Goal: Information Seeking & Learning: Learn about a topic

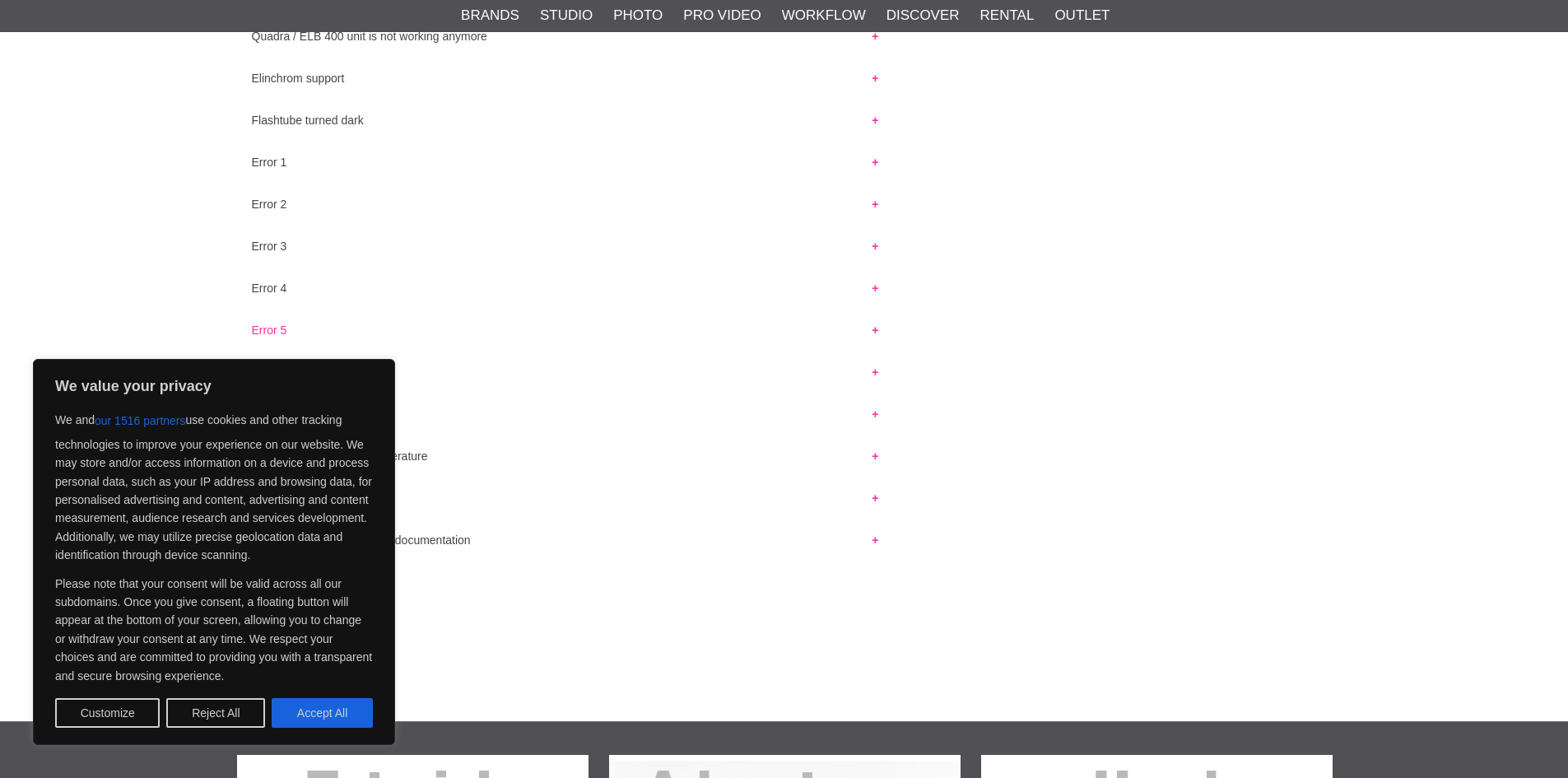
scroll to position [2, 0]
click at [229, 715] on button "Reject All" at bounding box center [215, 713] width 99 height 30
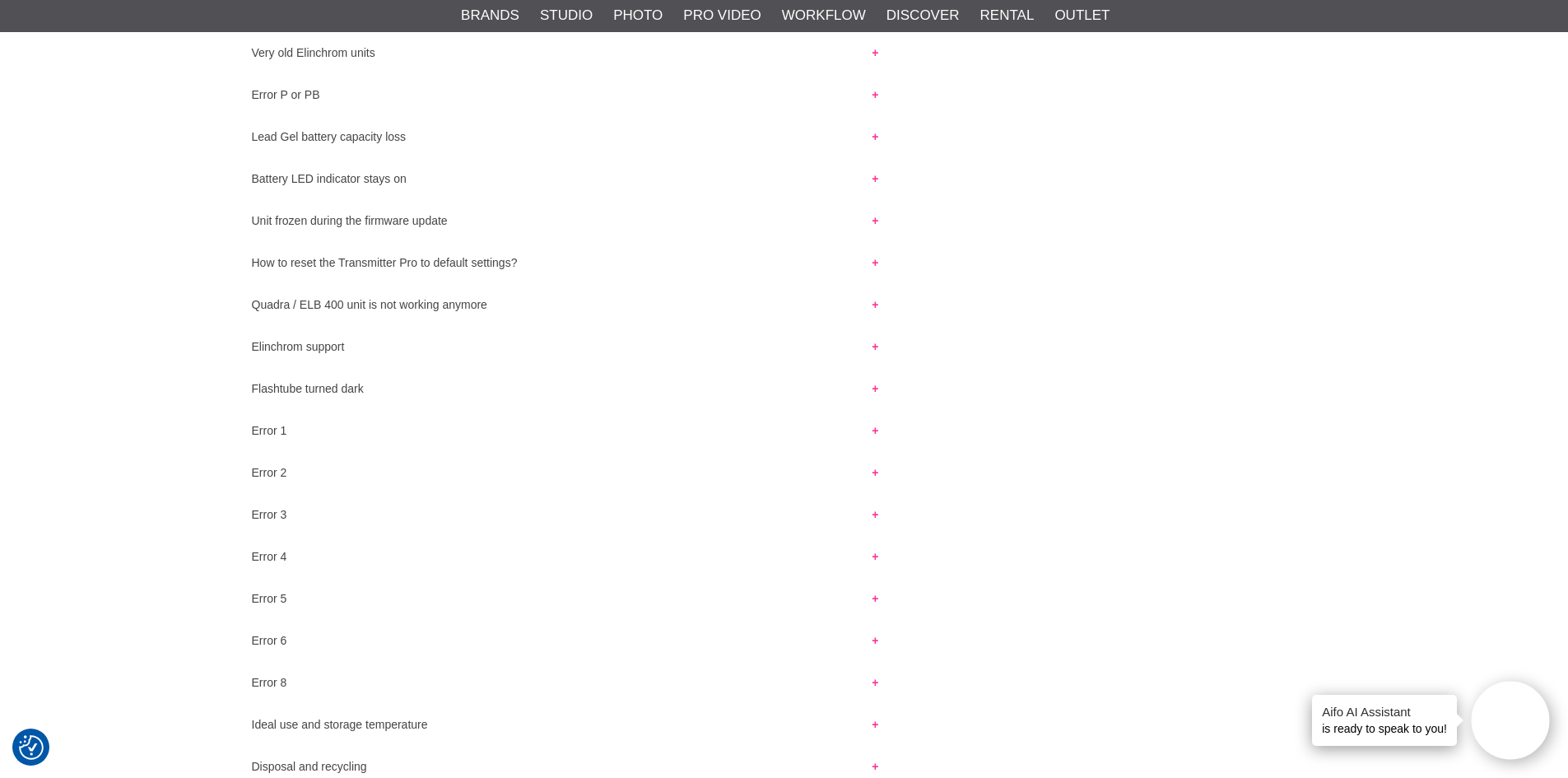
scroll to position [1235, 0]
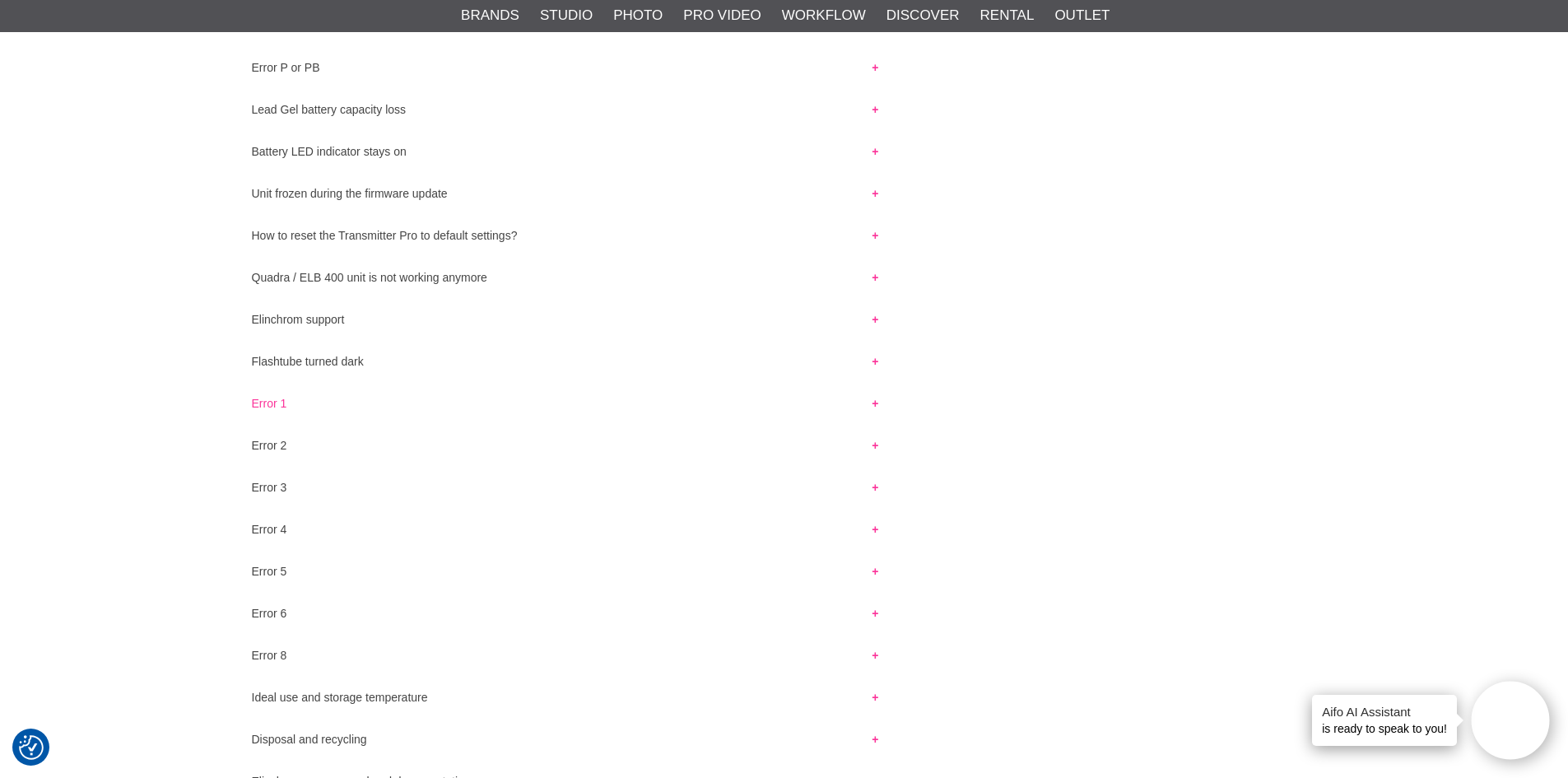
click at [262, 388] on button "Error 1" at bounding box center [566, 398] width 657 height 21
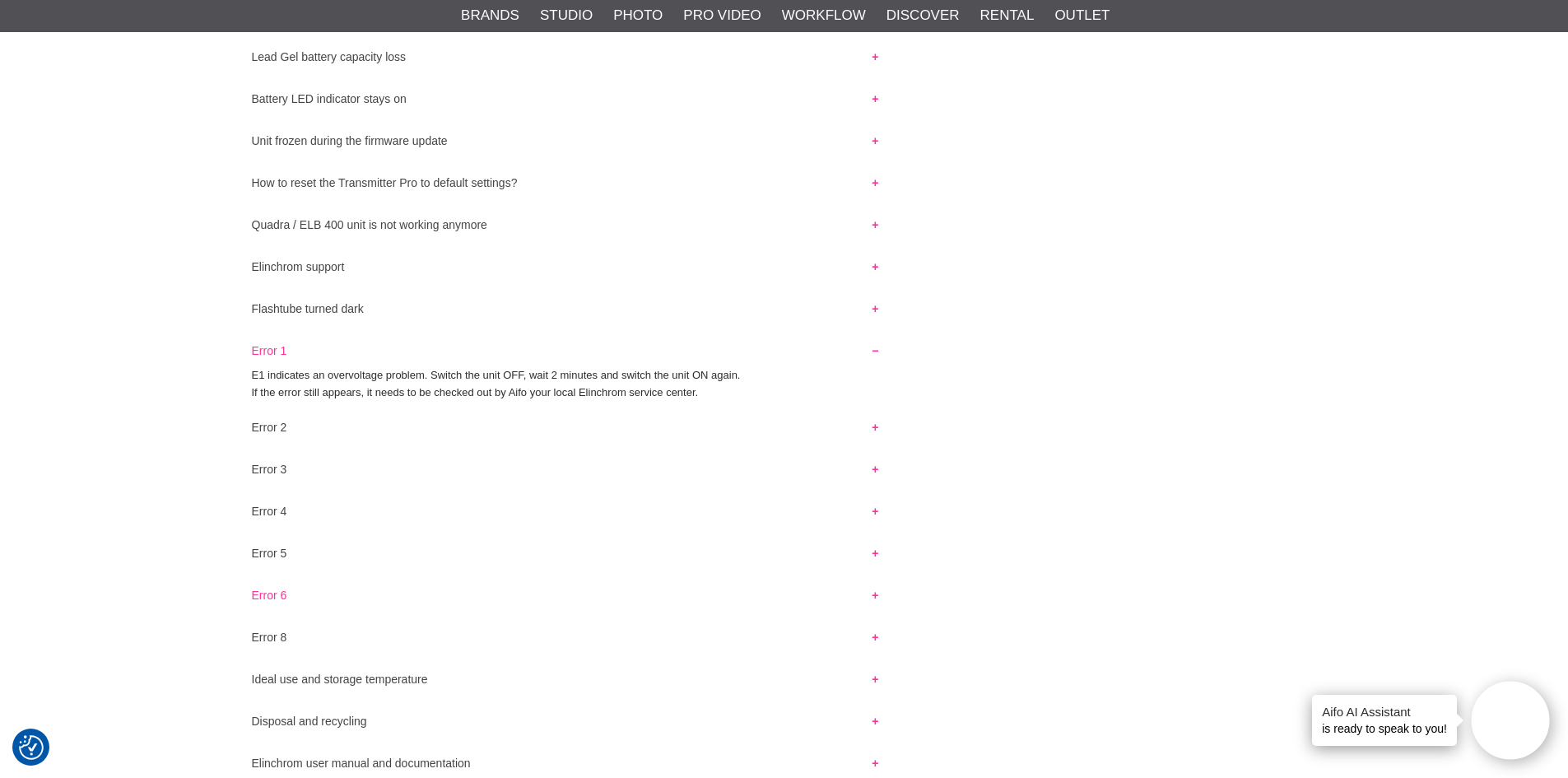
scroll to position [1317, 0]
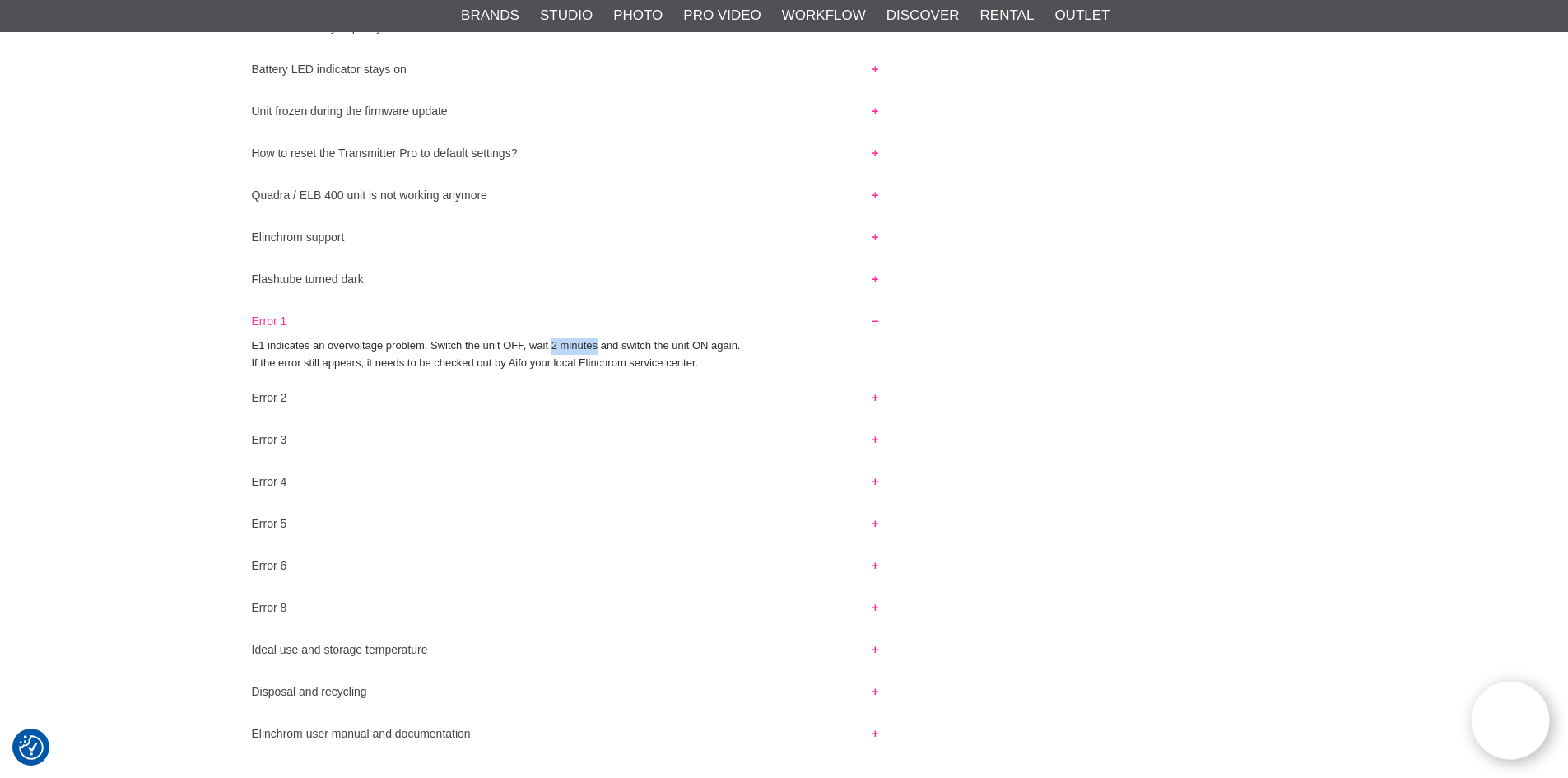
drag, startPoint x: 551, startPoint y: 345, endPoint x: 596, endPoint y: 353, distance: 45.7
click at [596, 353] on p "E1 indicates an overvoltage problem. Switch the unit OFF, wait 2 minutes and sw…" at bounding box center [784, 346] width 1065 height 17
click at [262, 399] on button "Error 2" at bounding box center [566, 393] width 657 height 21
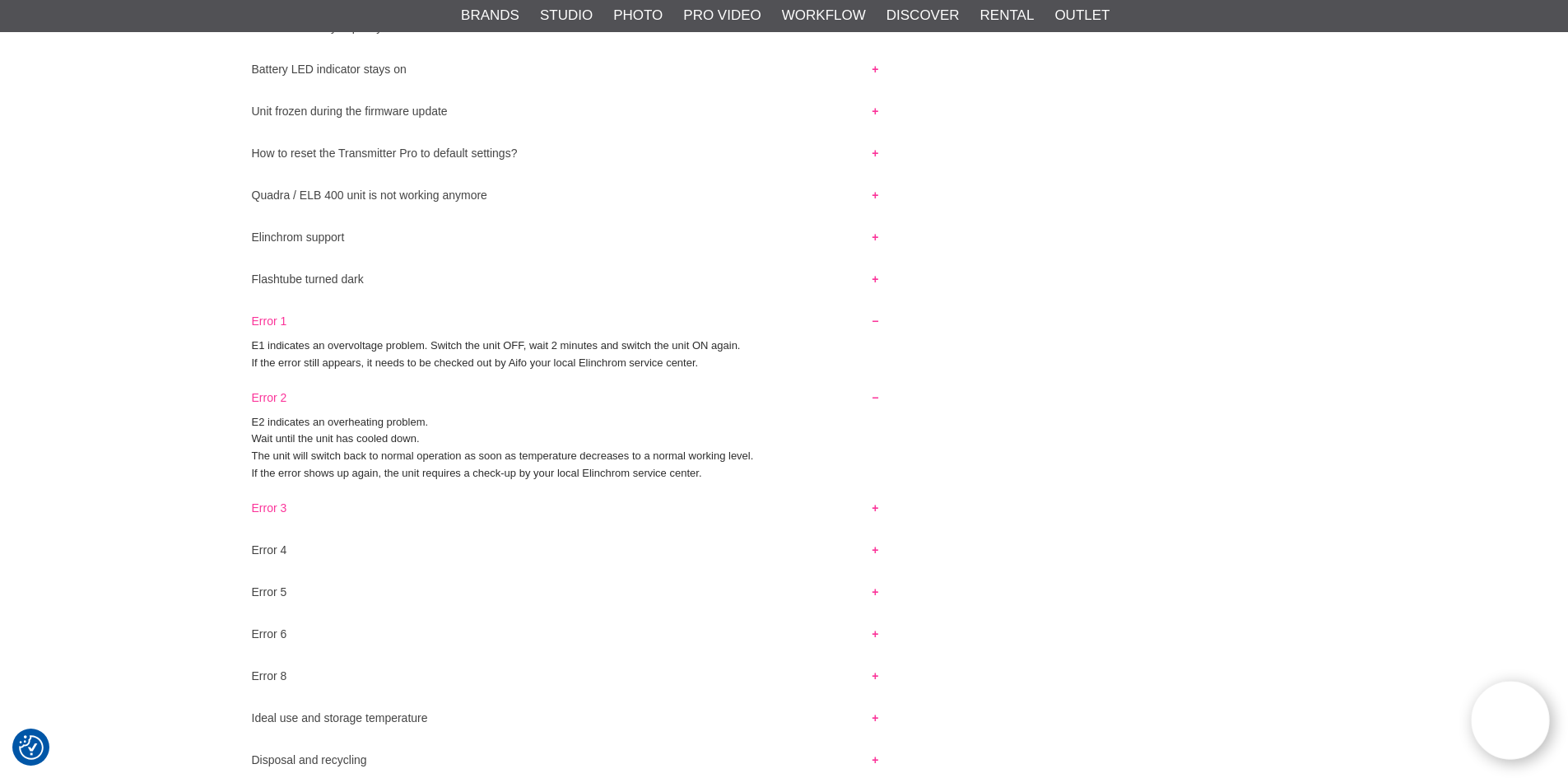
click at [248, 501] on button "Error 3" at bounding box center [566, 503] width 657 height 21
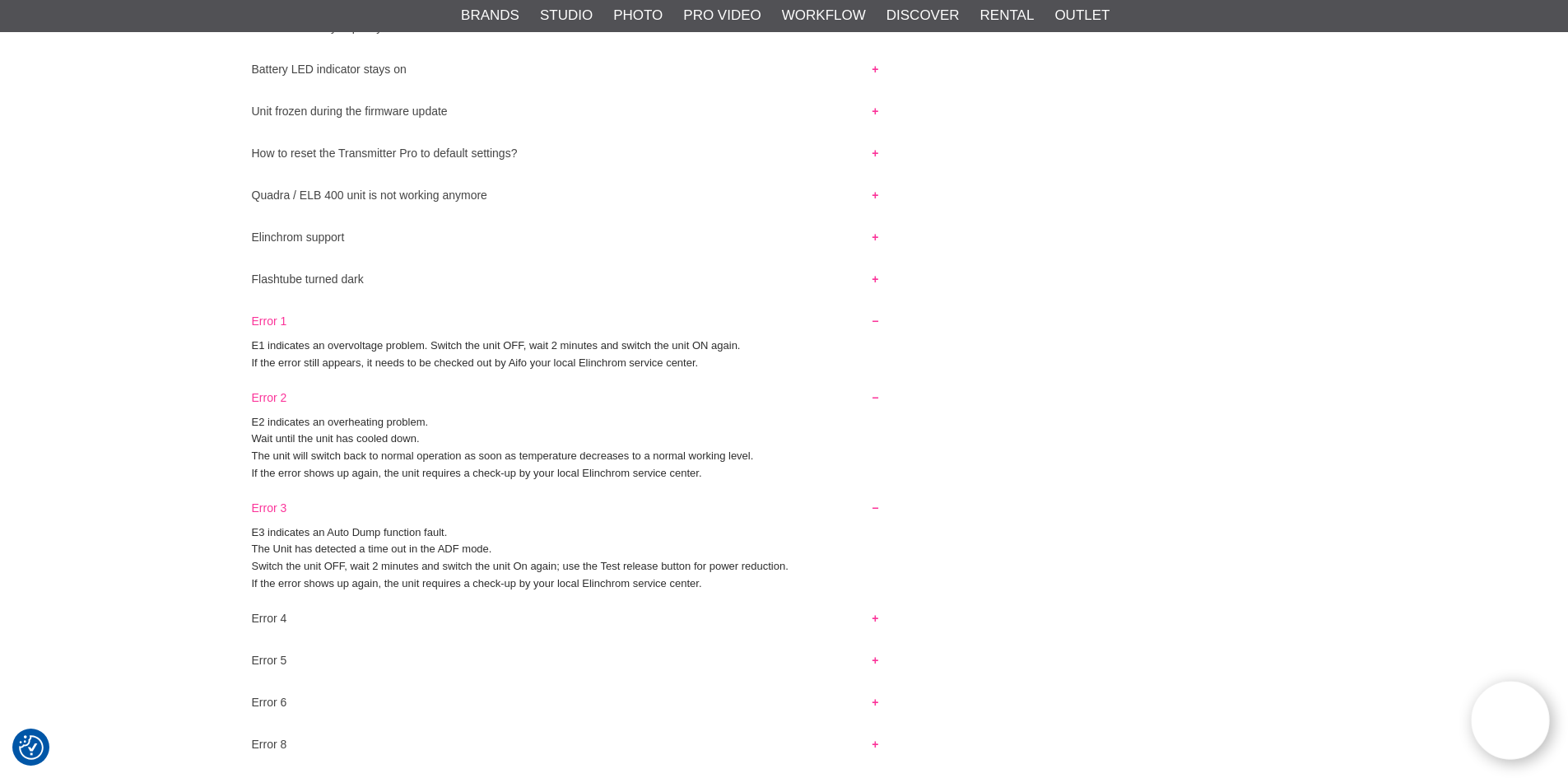
click at [247, 500] on button "Error 3" at bounding box center [566, 503] width 657 height 21
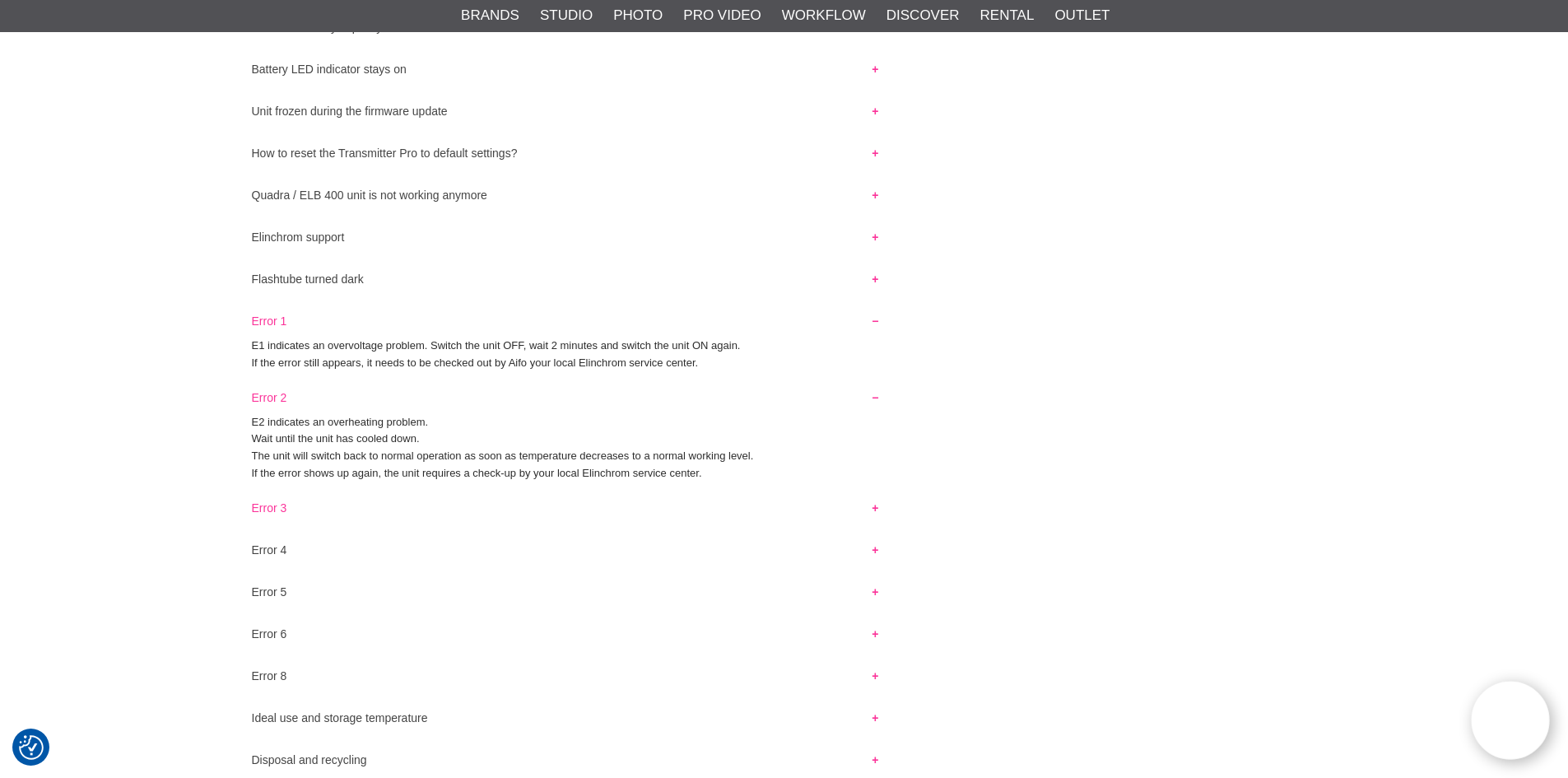
click at [272, 511] on button "Error 3" at bounding box center [566, 503] width 657 height 21
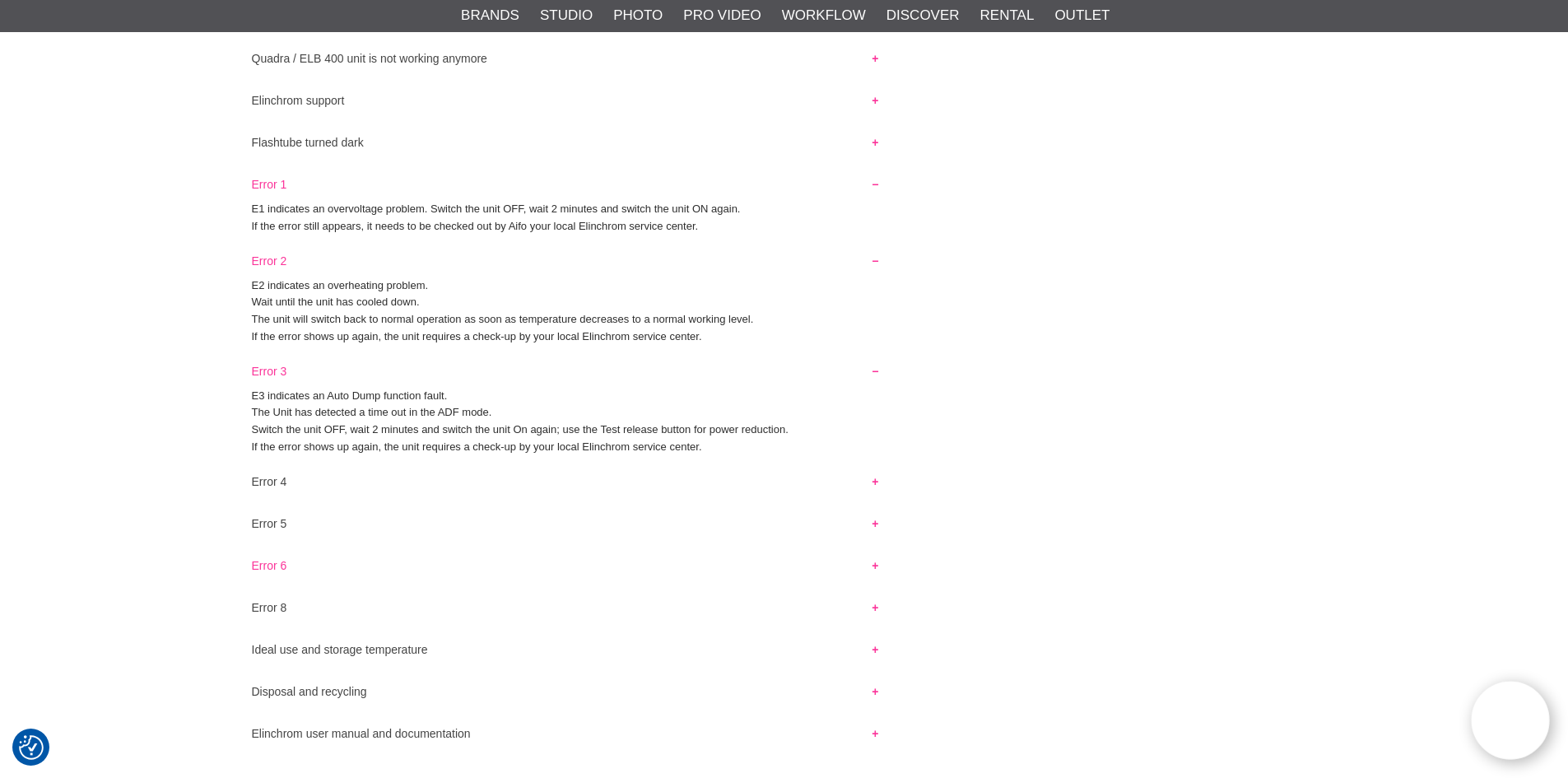
scroll to position [1481, 0]
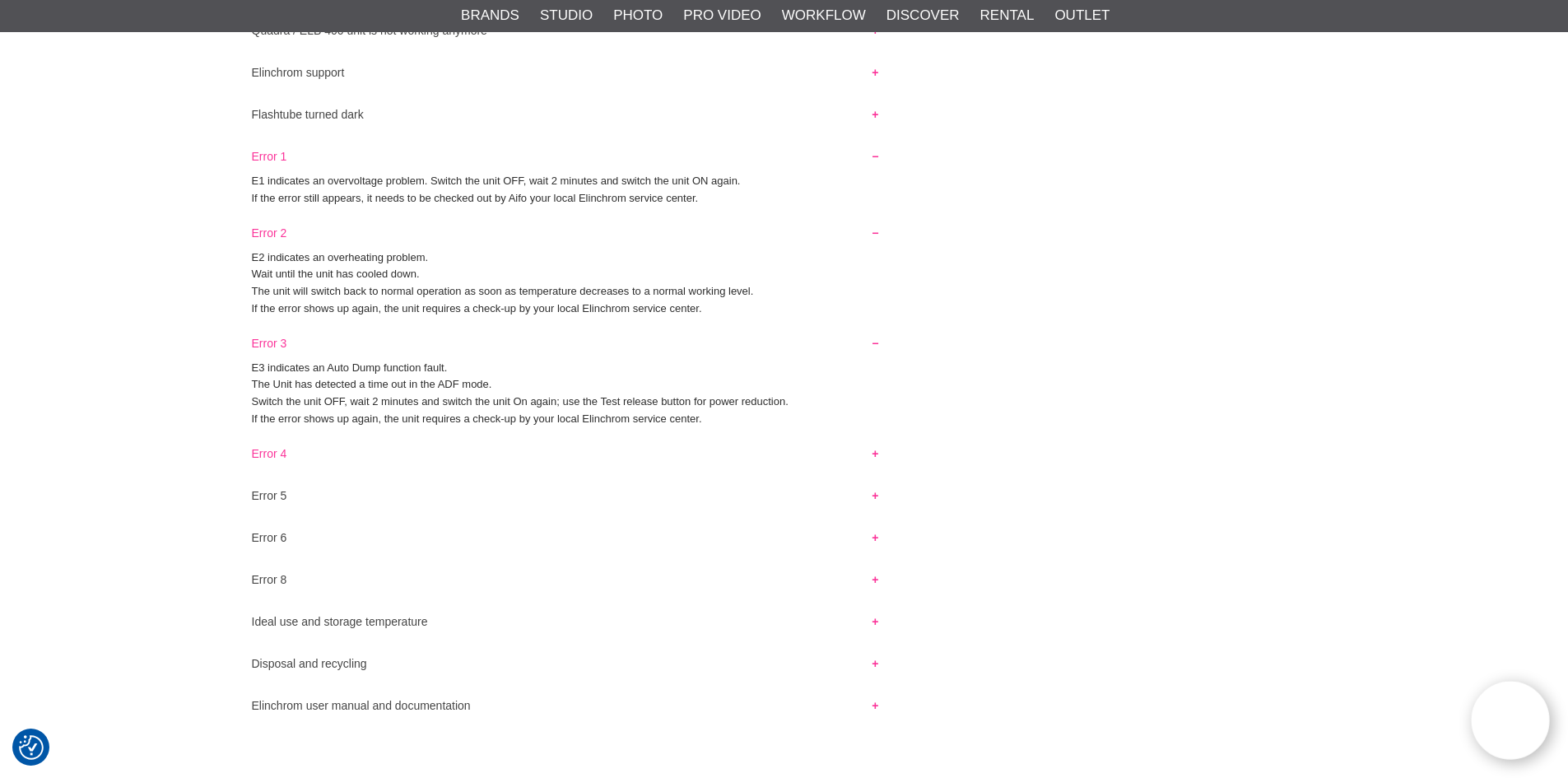
click at [263, 454] on button "Error 4" at bounding box center [566, 449] width 657 height 21
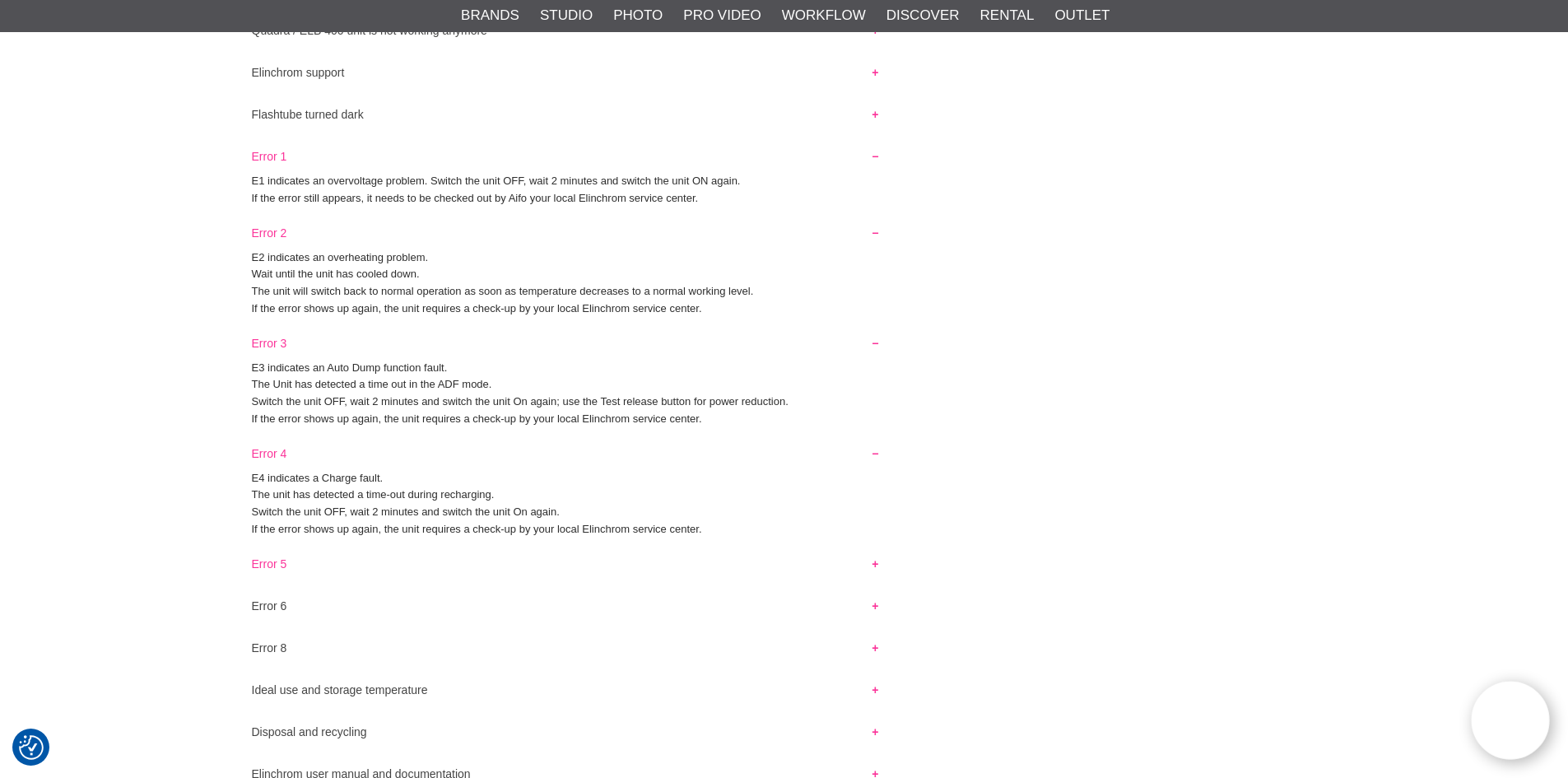
click at [297, 568] on button "Error 5" at bounding box center [566, 560] width 657 height 21
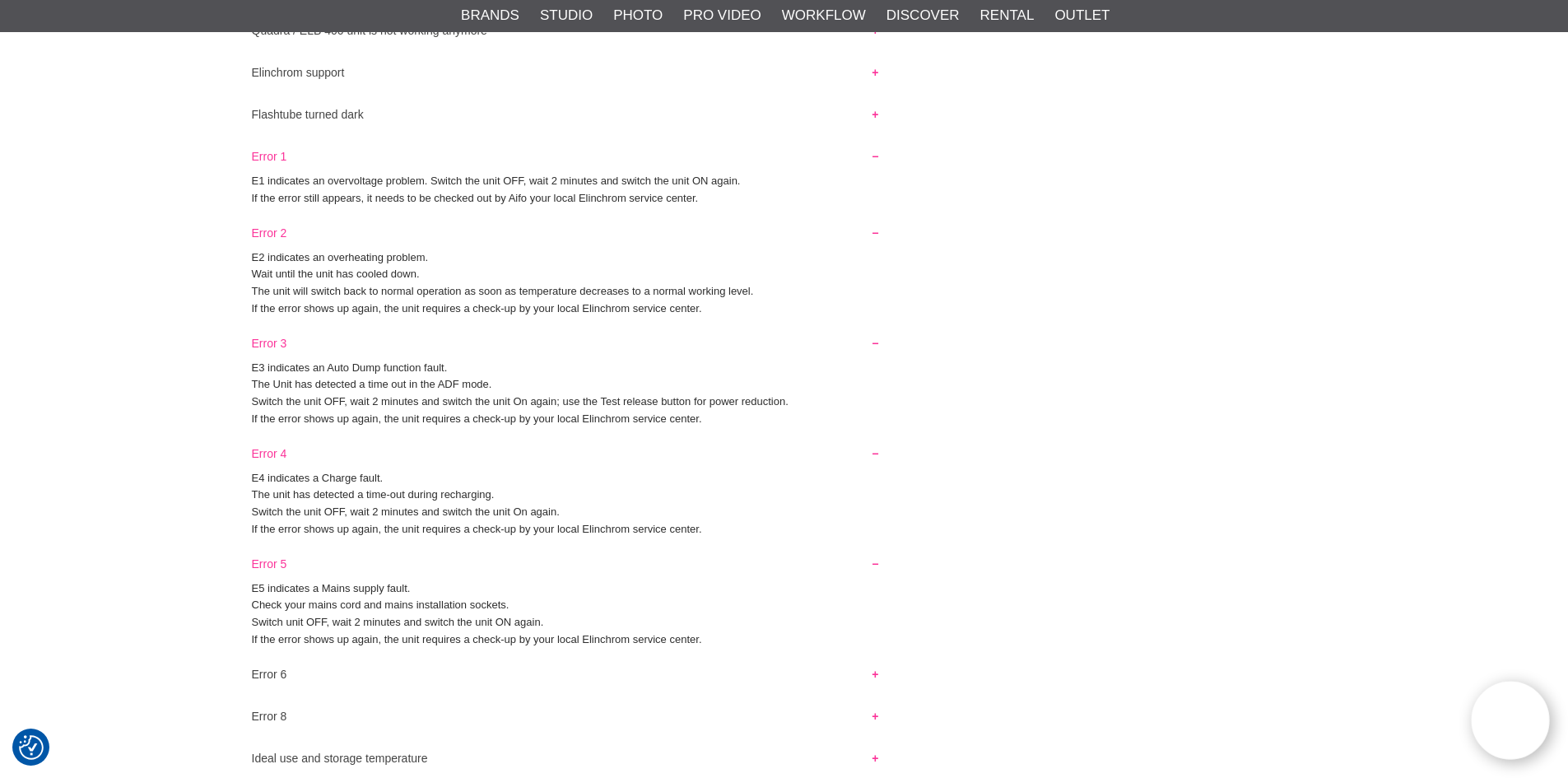
scroll to position [1564, 0]
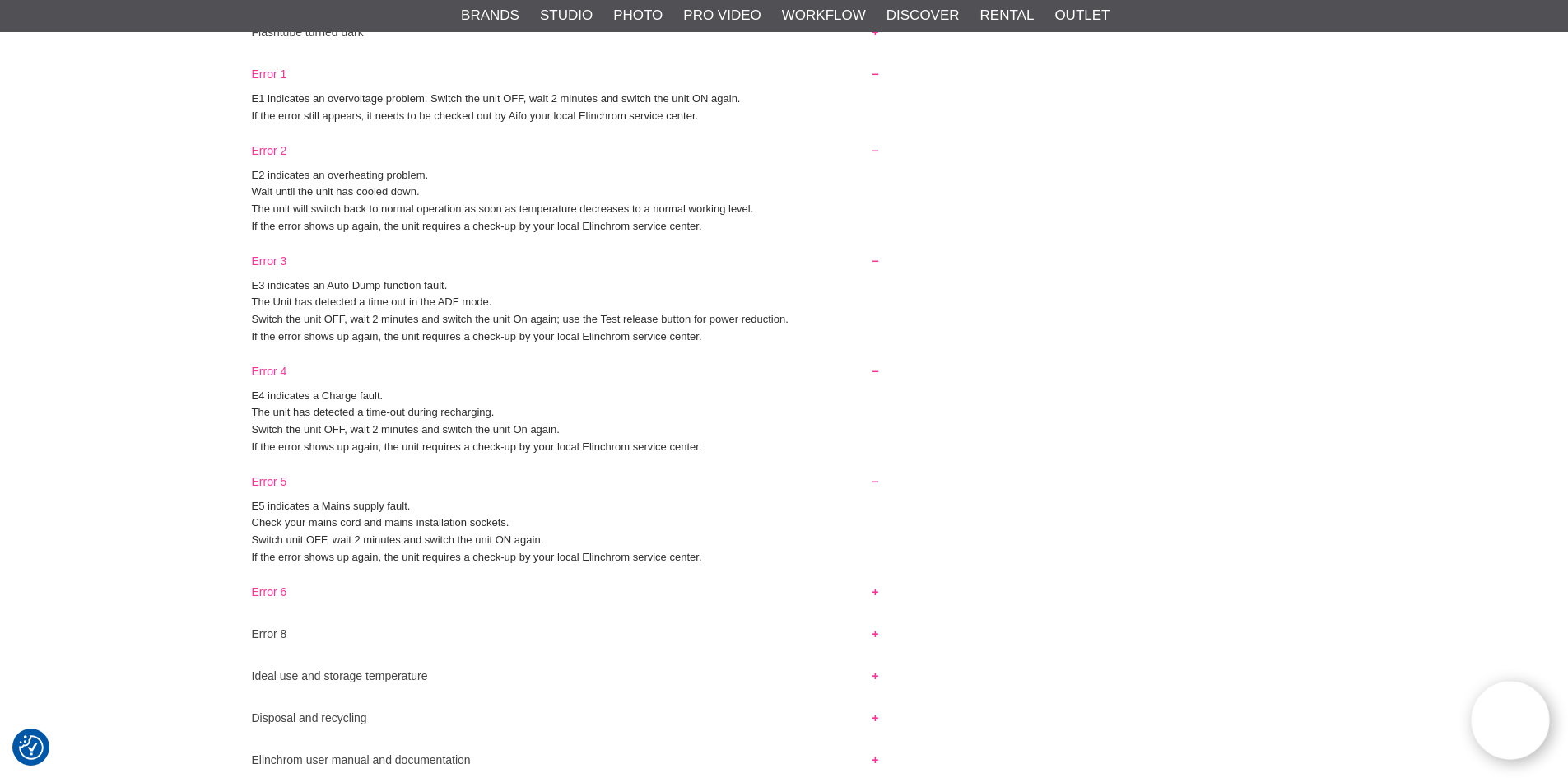
click at [274, 596] on button "Error 6" at bounding box center [566, 587] width 657 height 21
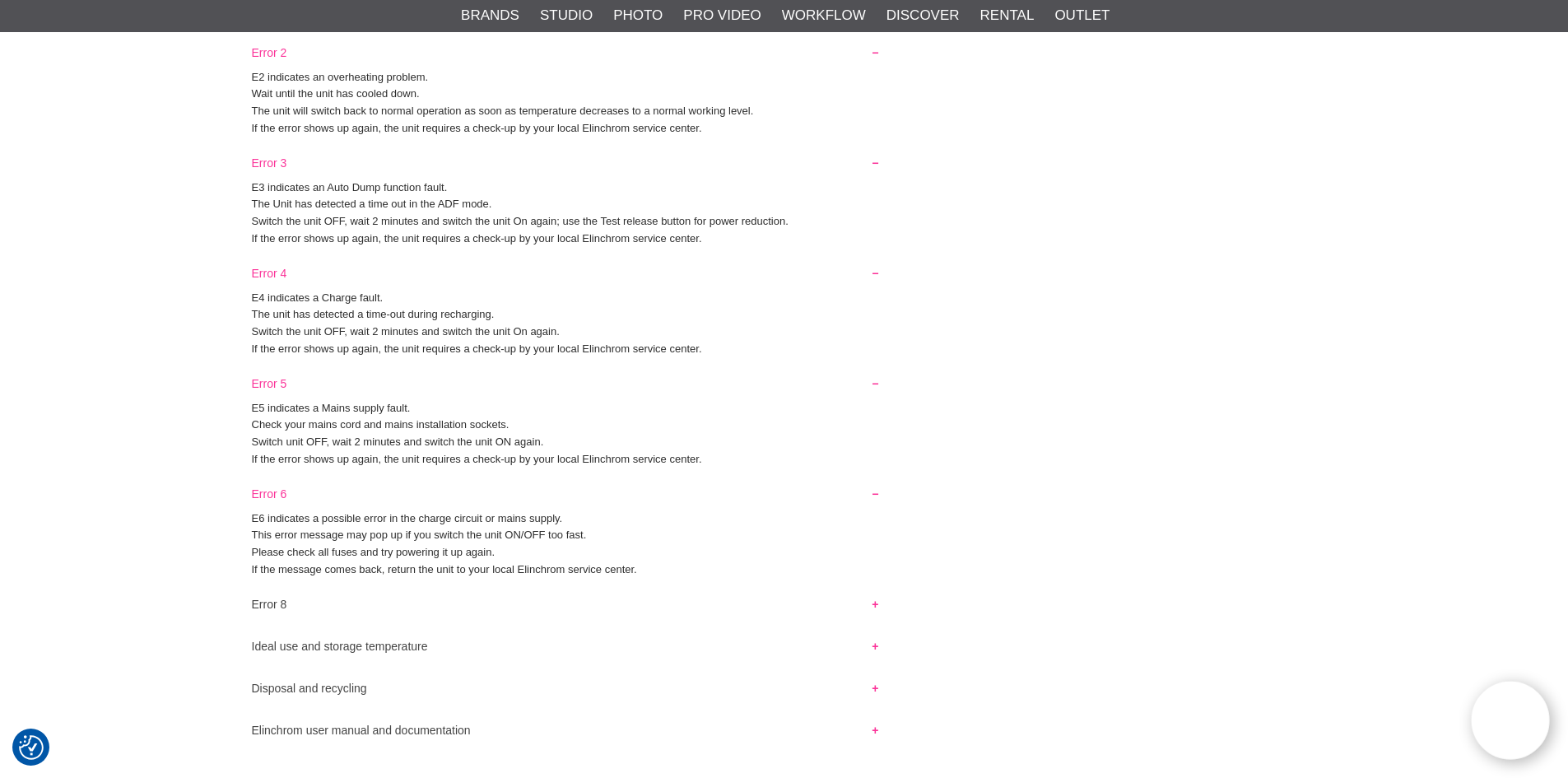
scroll to position [1728, 0]
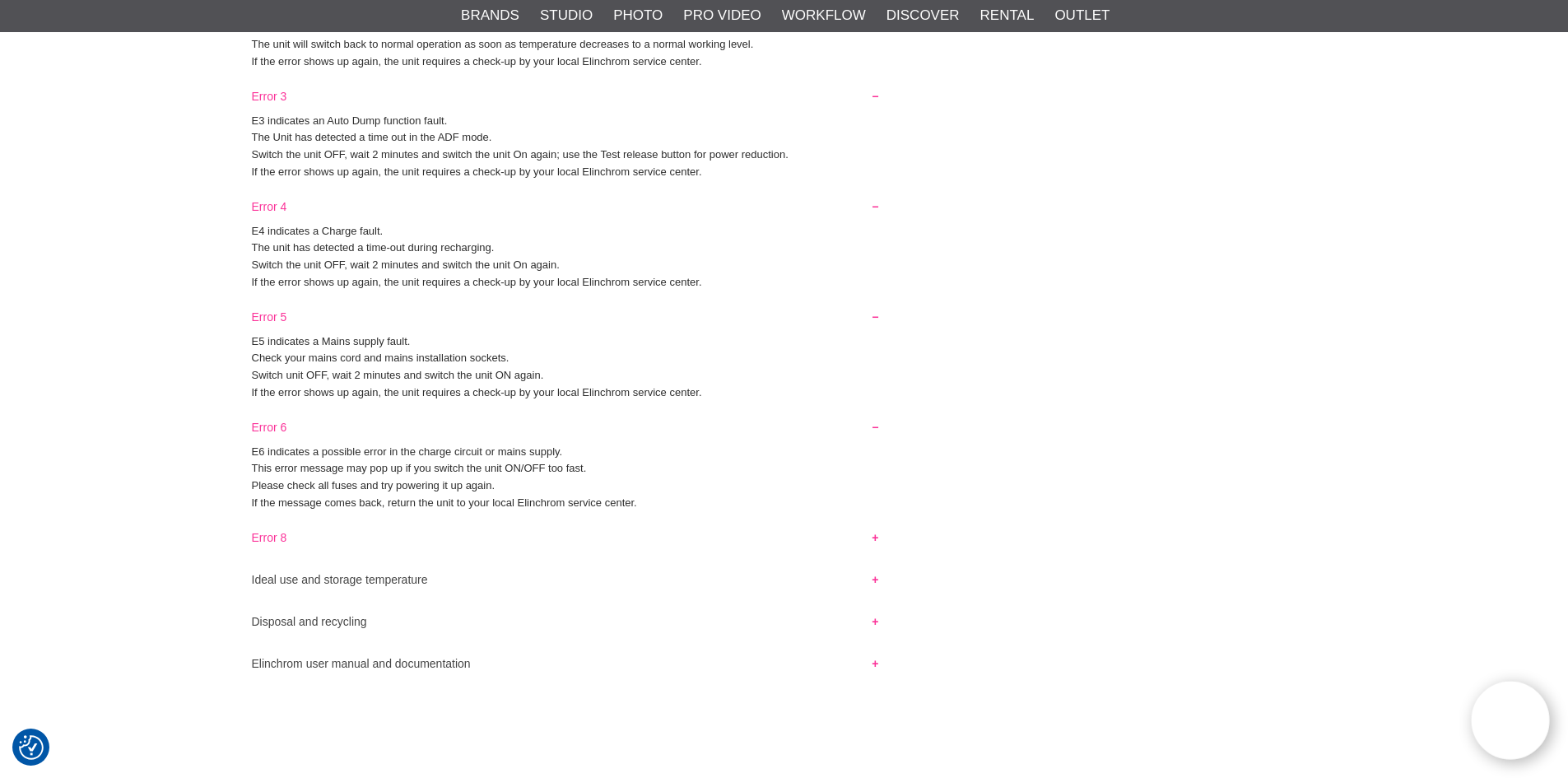
click at [250, 530] on button "Error 8" at bounding box center [566, 533] width 657 height 21
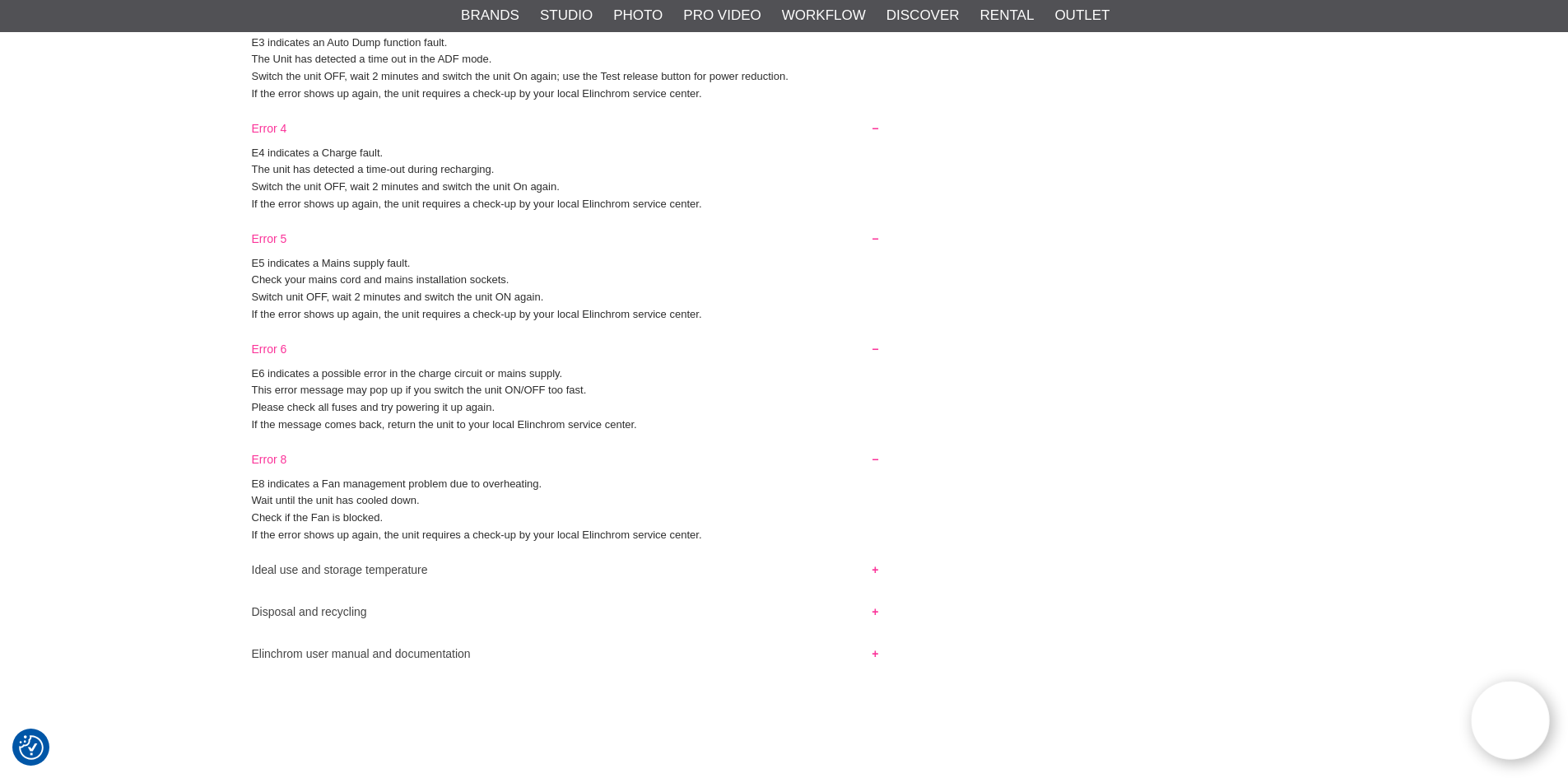
scroll to position [1811, 0]
click at [263, 565] on button "Ideal use and storage temperature" at bounding box center [566, 561] width 657 height 21
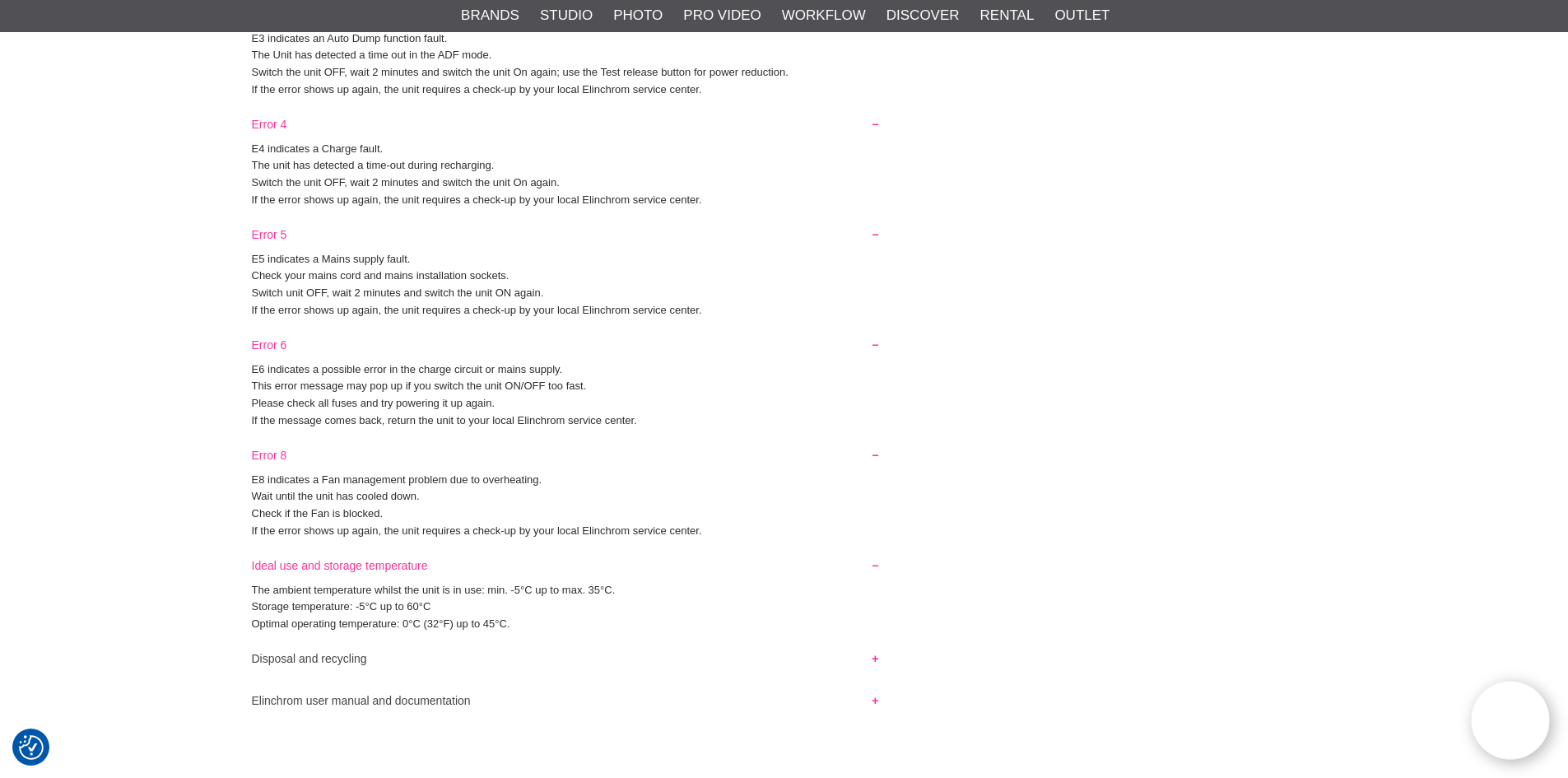
click at [263, 565] on button "Ideal use and storage temperature" at bounding box center [566, 561] width 657 height 21
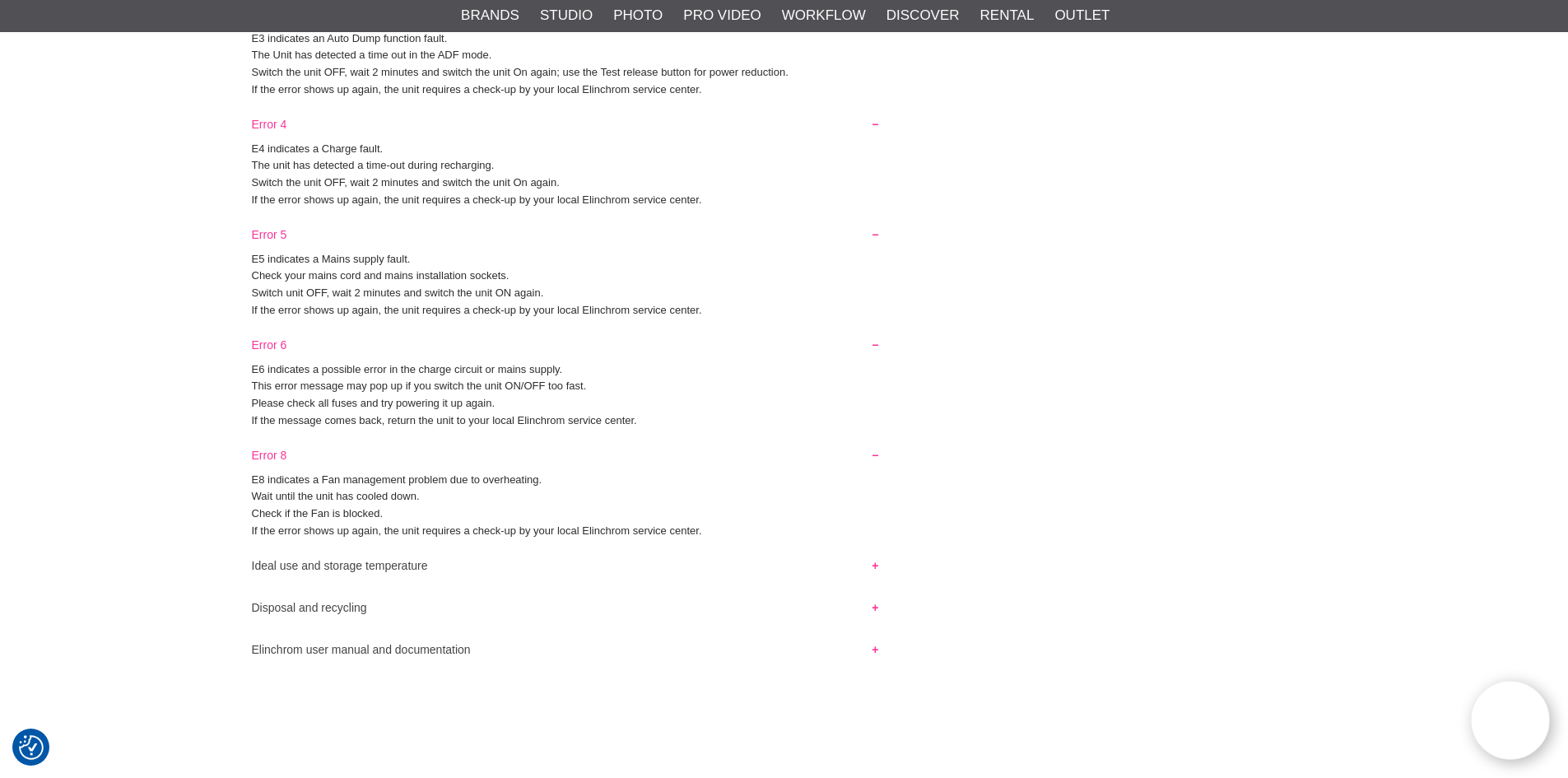
click at [269, 655] on button "Elinchrom user manual and documentation" at bounding box center [566, 645] width 657 height 21
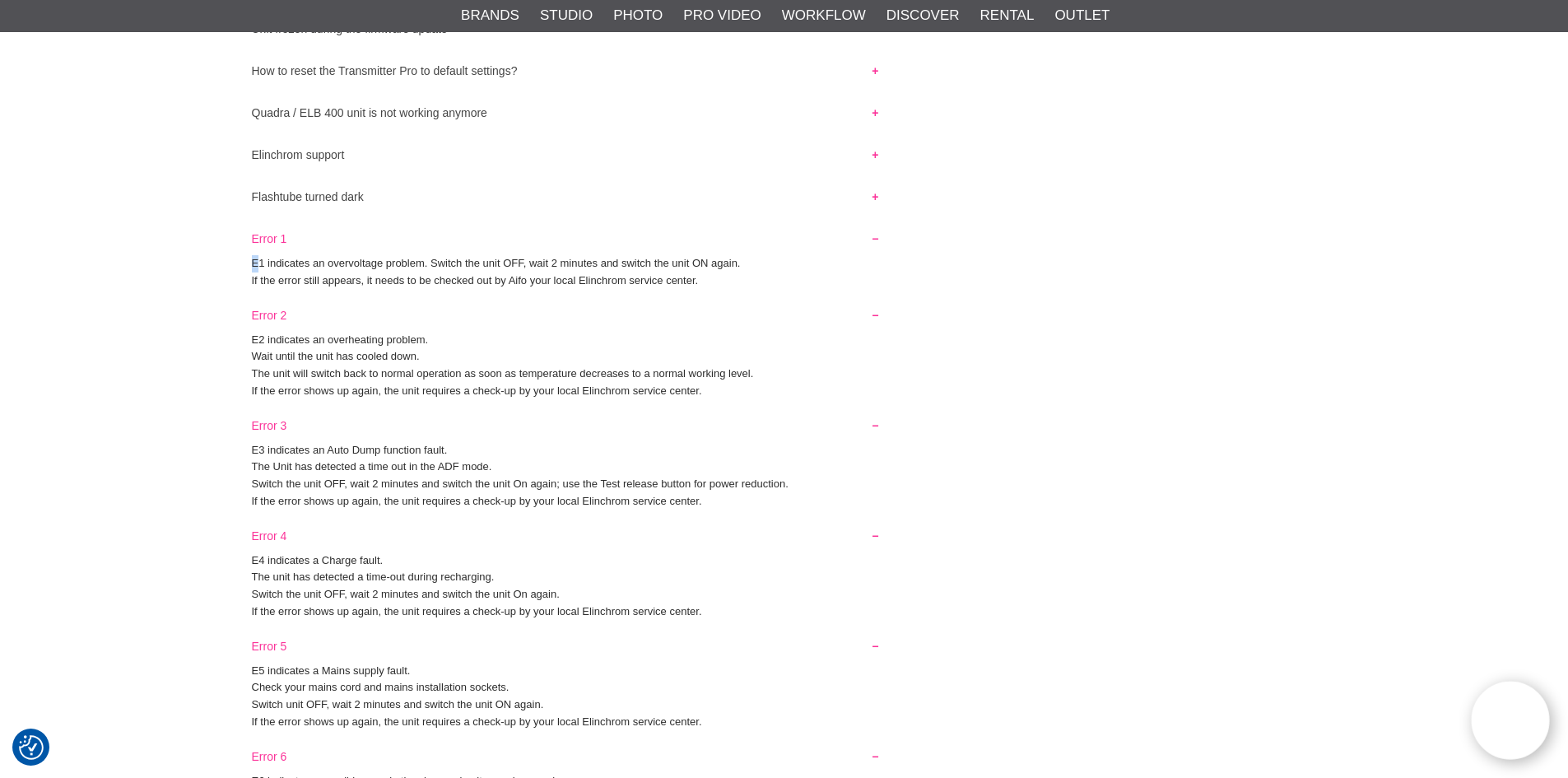
drag, startPoint x: 258, startPoint y: 264, endPoint x: 238, endPoint y: 263, distance: 20.0
click at [238, 263] on div "E1 indicates an overvoltage problem. Switch the unit OFF, wait 2 minutes and sw…" at bounding box center [785, 272] width 1095 height 34
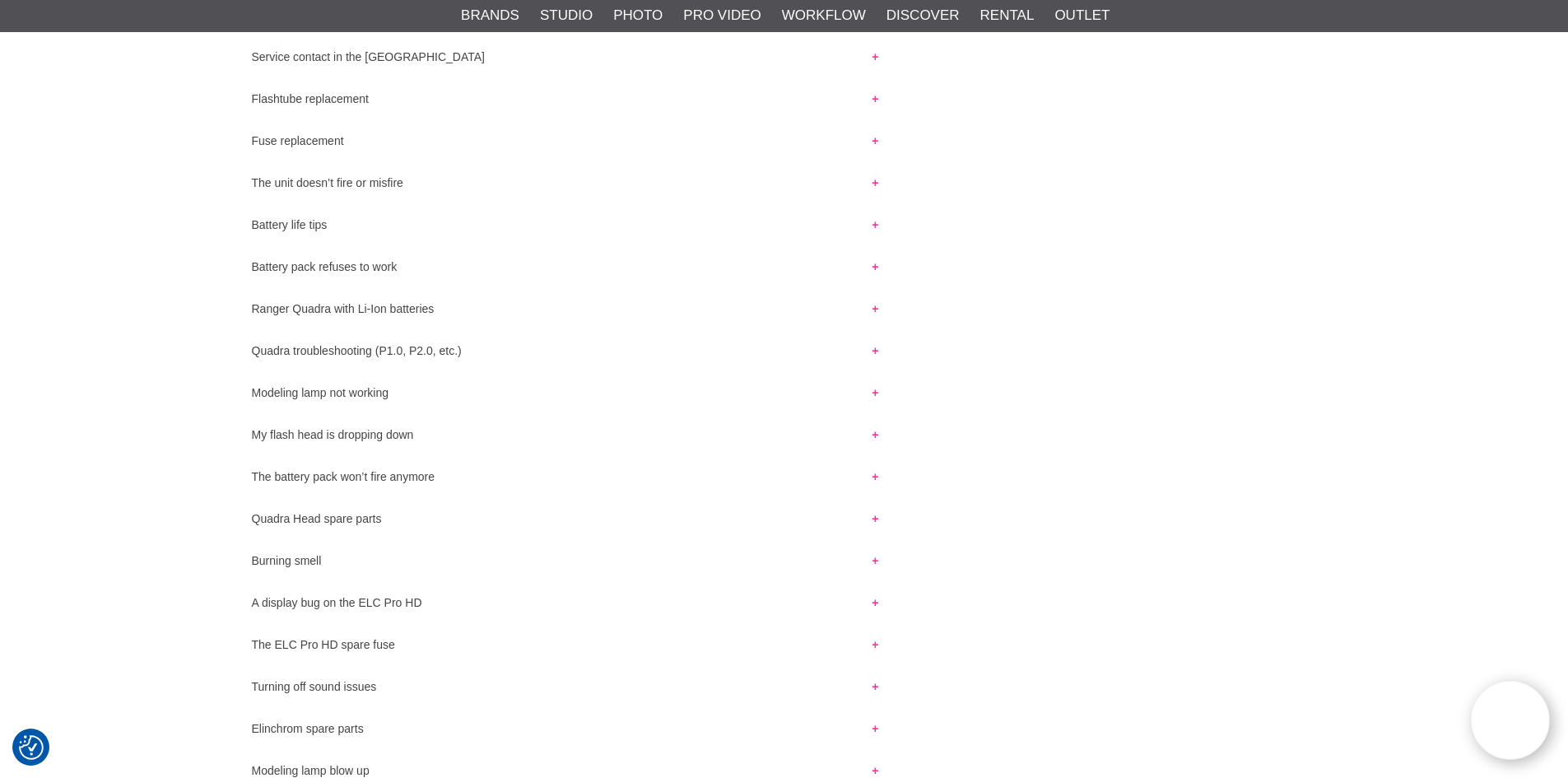
scroll to position [0, 0]
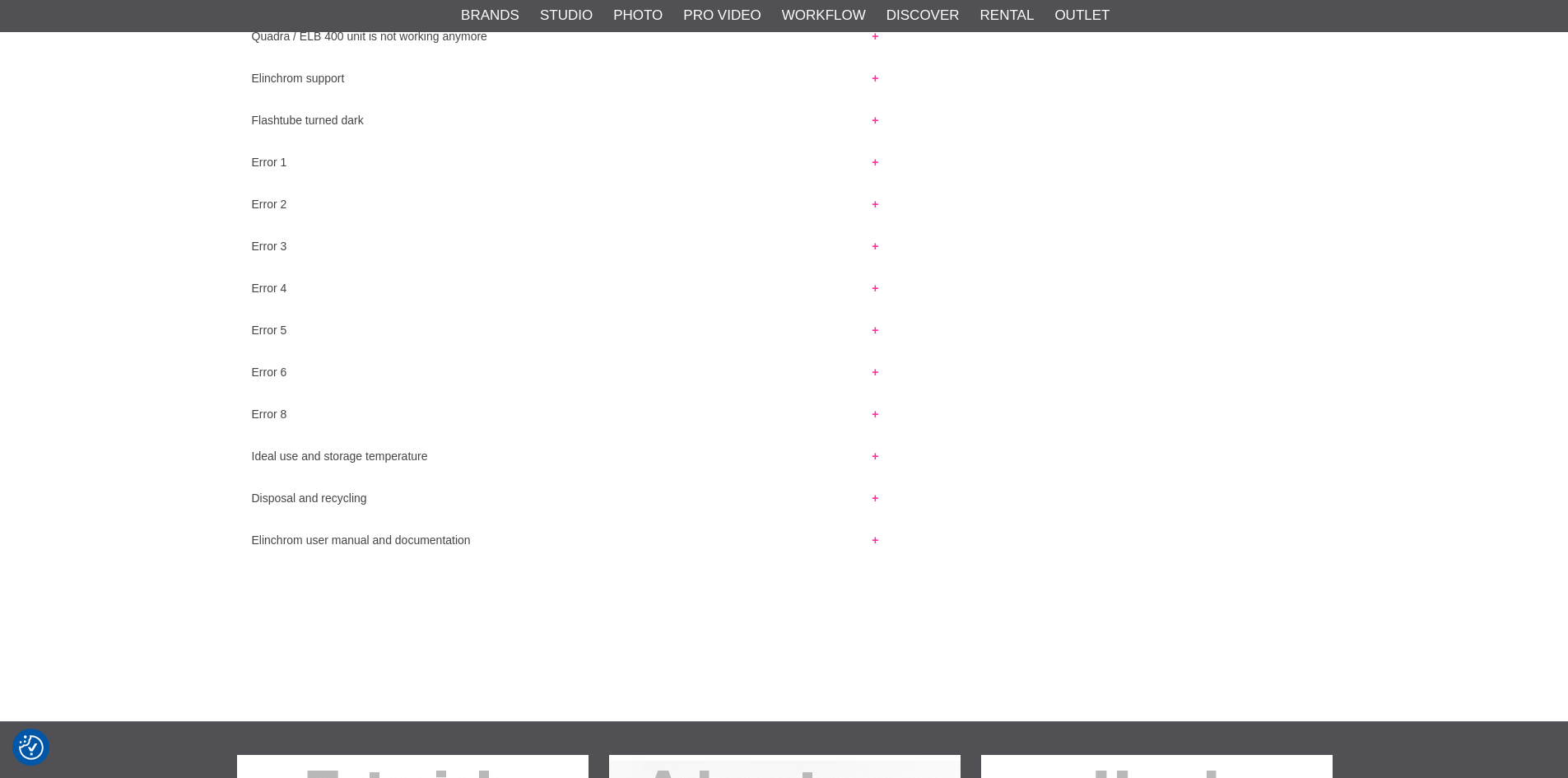
scroll to position [2, 0]
click at [284, 365] on button "Error 6" at bounding box center [566, 368] width 657 height 21
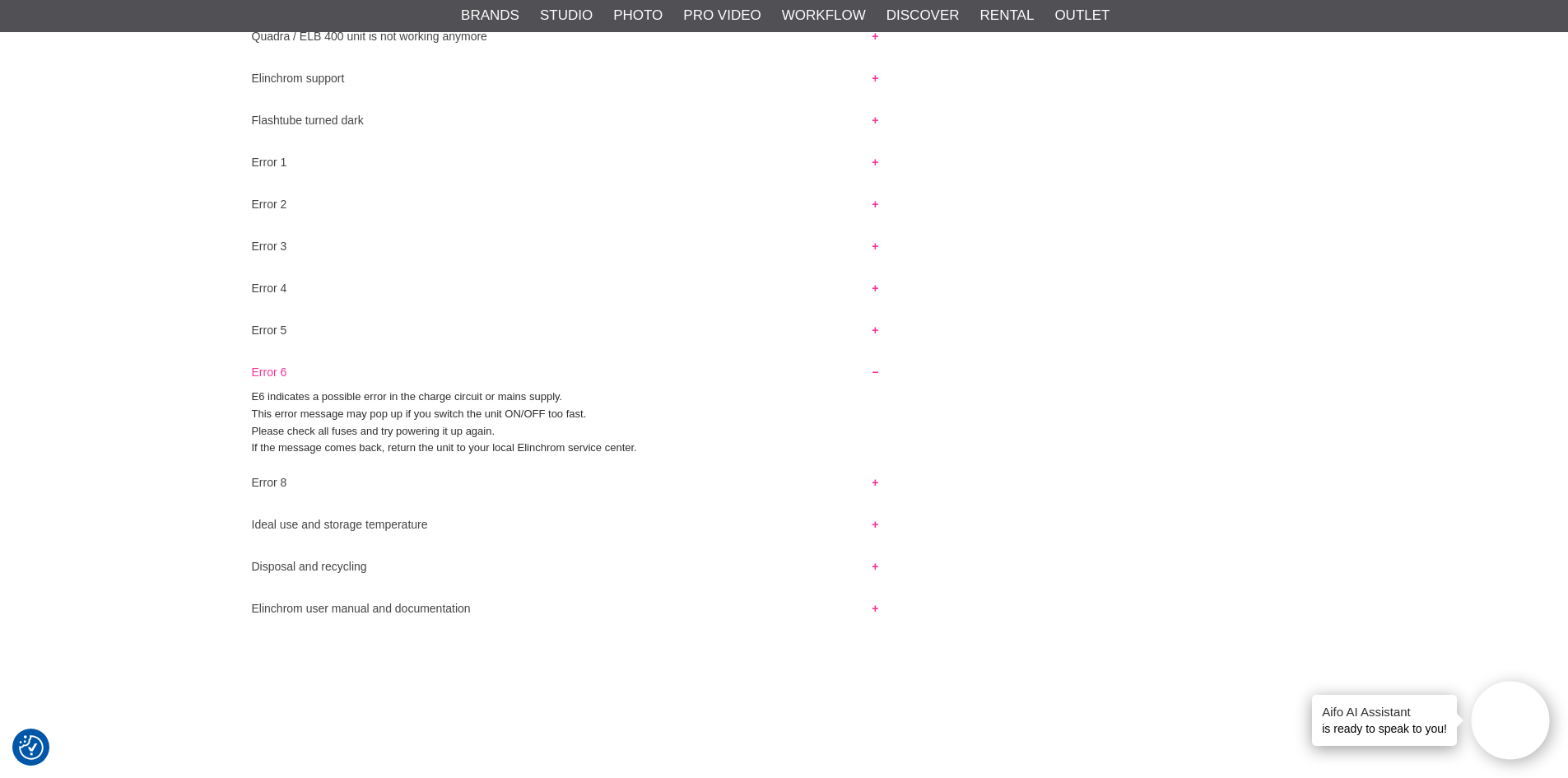
scroll to position [0, 0]
drag, startPoint x: 345, startPoint y: 411, endPoint x: 570, endPoint y: 404, distance: 225.1
click at [570, 404] on div "E6 indicates a possible error in the charge circuit or mains supply. This error…" at bounding box center [785, 422] width 1095 height 69
click at [422, 414] on p "This error message may pop up if you switch the unit ON/OFF too fast." at bounding box center [784, 415] width 1065 height 17
drag, startPoint x: 289, startPoint y: 428, endPoint x: 392, endPoint y: 434, distance: 103.2
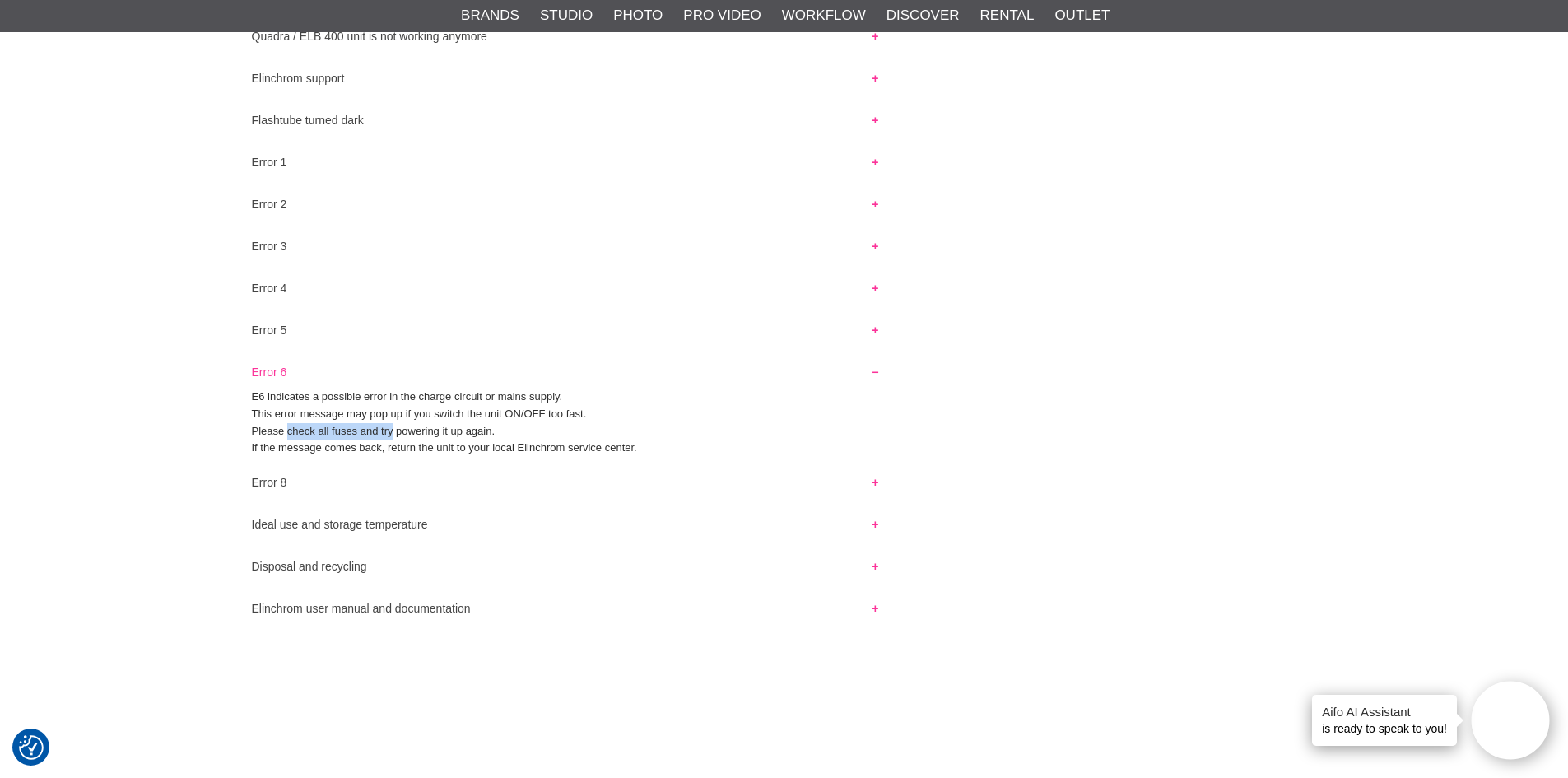
click at [392, 434] on p "Please check all fuses and try powering it up again." at bounding box center [784, 432] width 1065 height 17
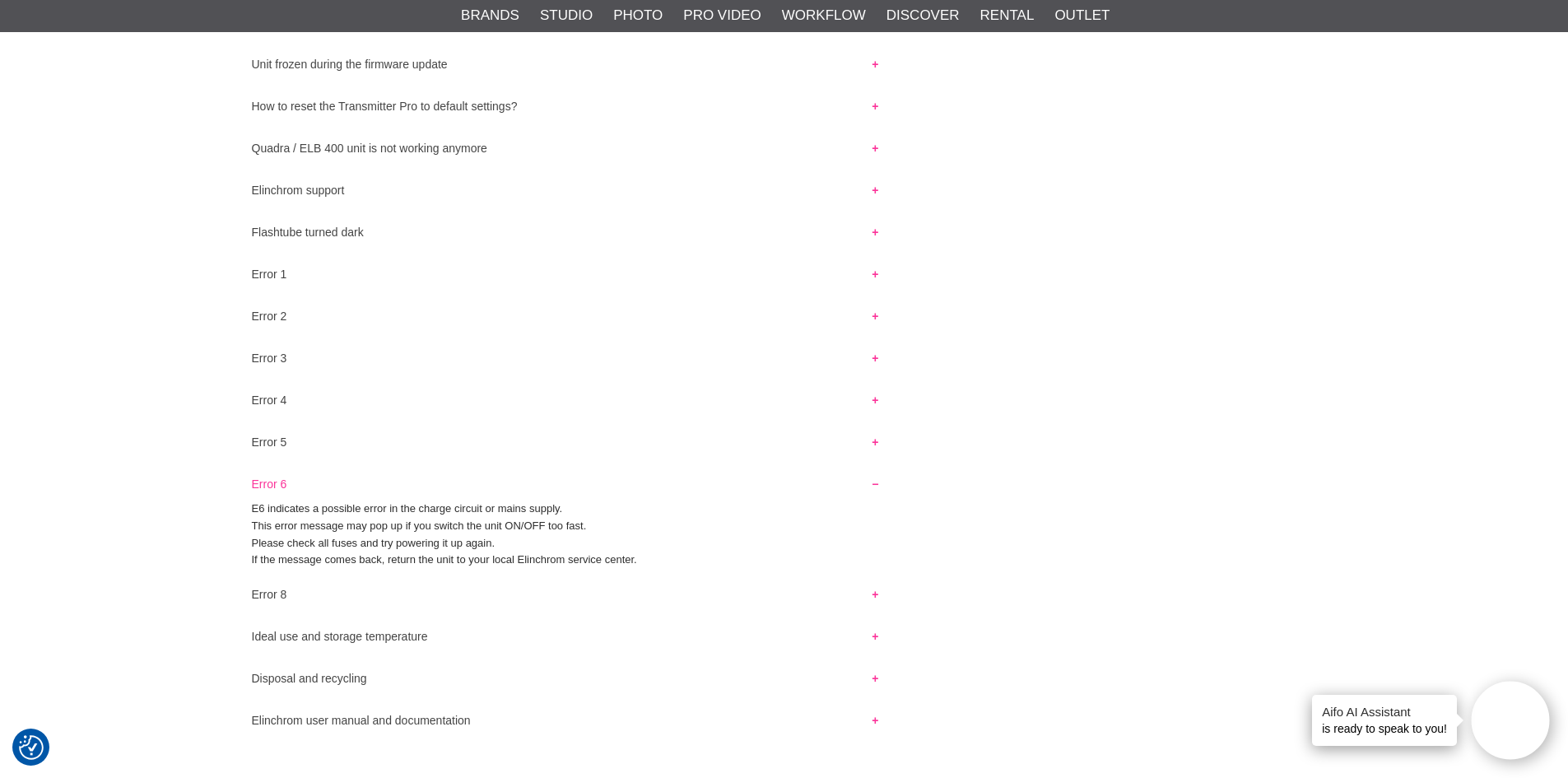
scroll to position [1393, 0]
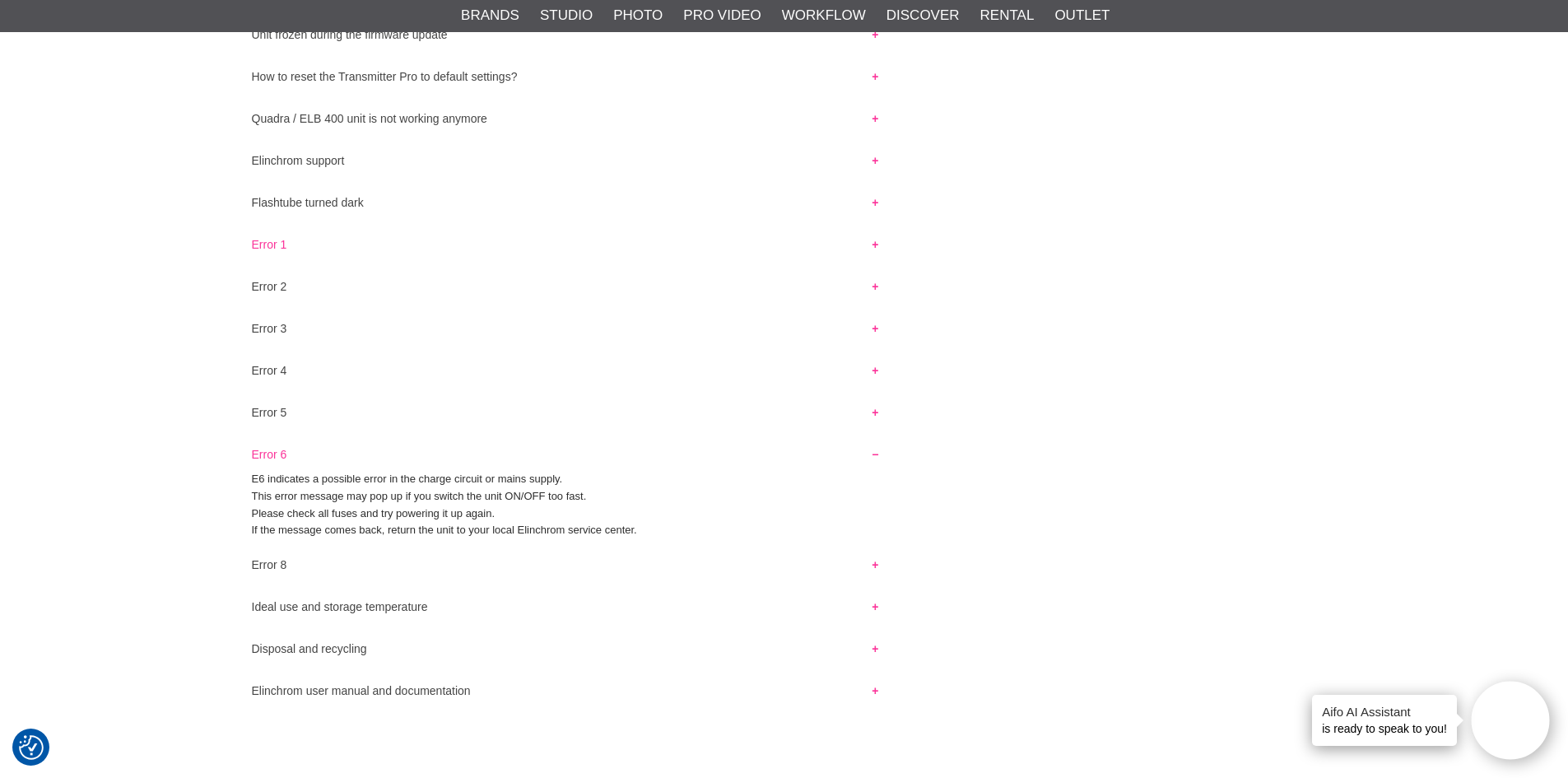
click at [278, 242] on button "Error 1" at bounding box center [566, 240] width 657 height 21
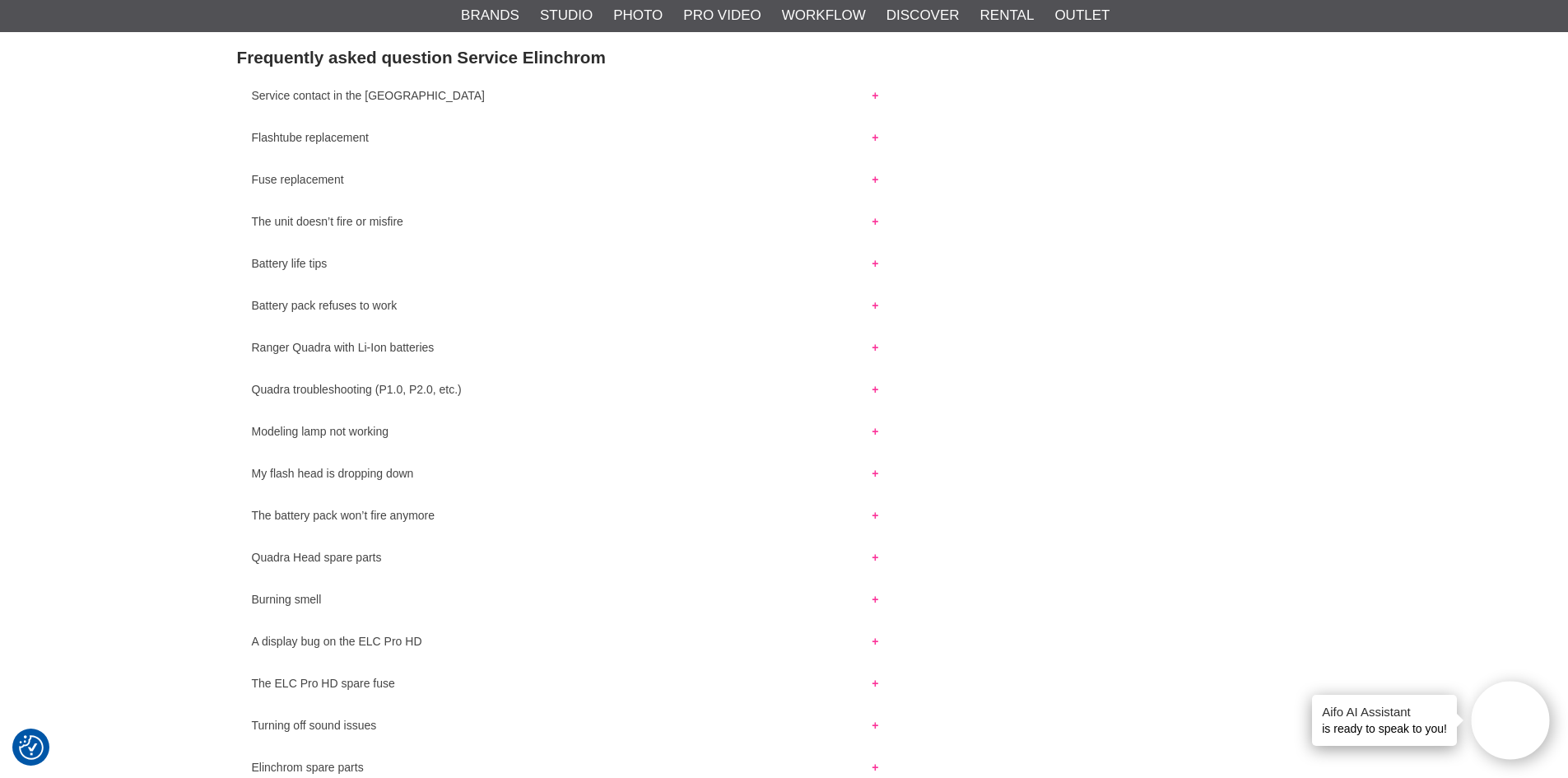
scroll to position [324, 0]
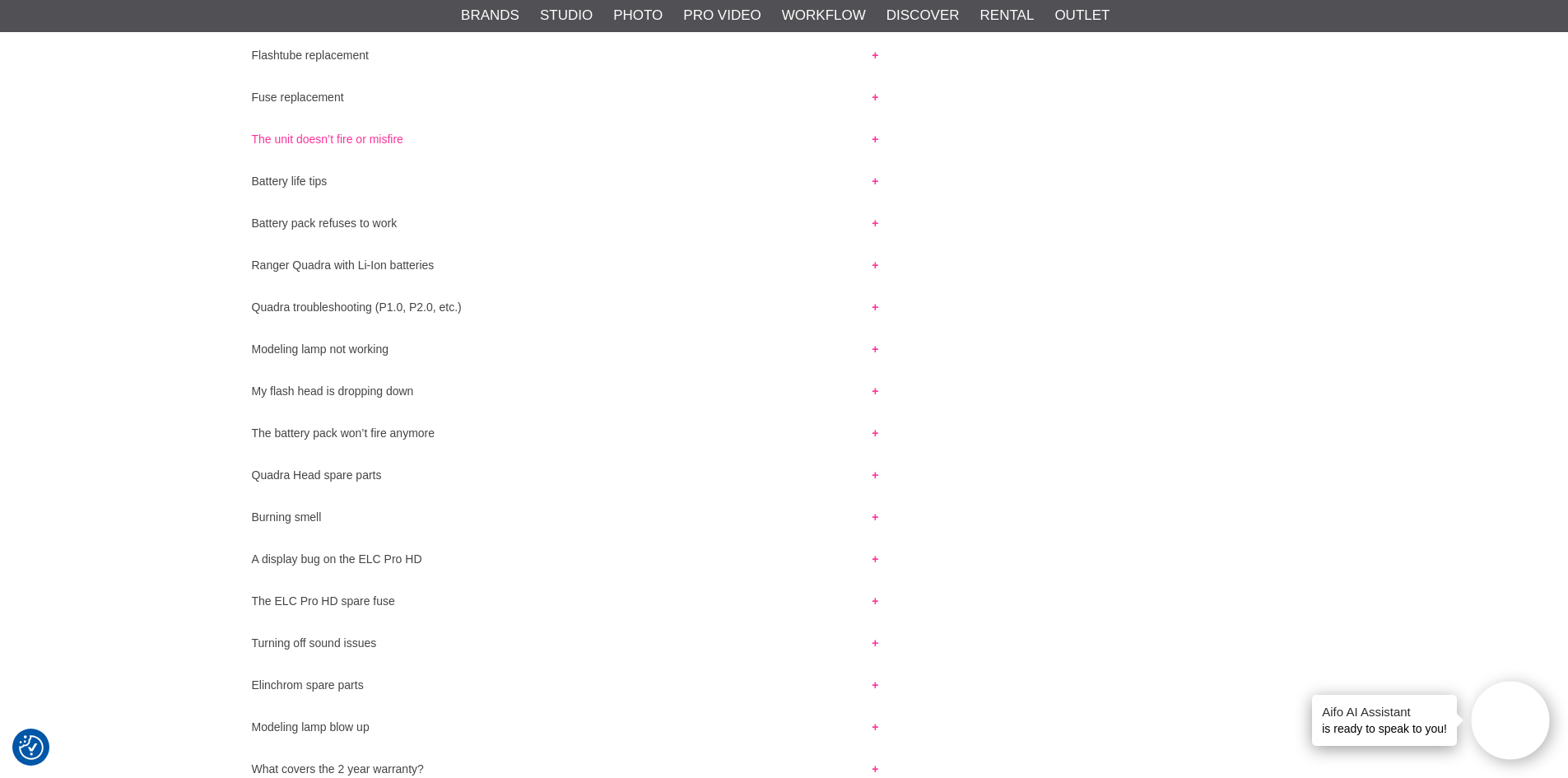
click at [363, 138] on button "The unit doesn’t fire or misfire" at bounding box center [566, 135] width 657 height 21
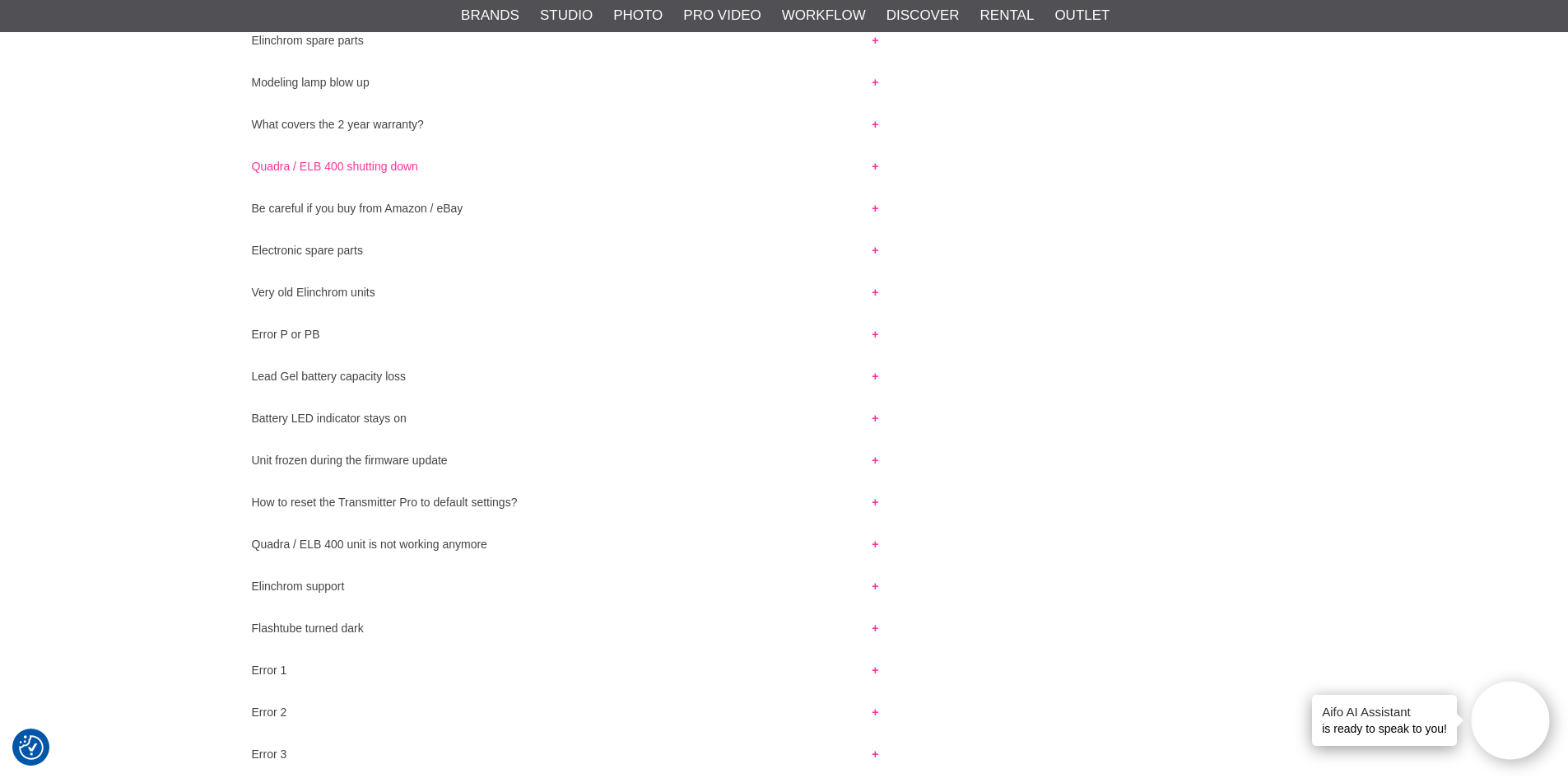
scroll to position [1146, 0]
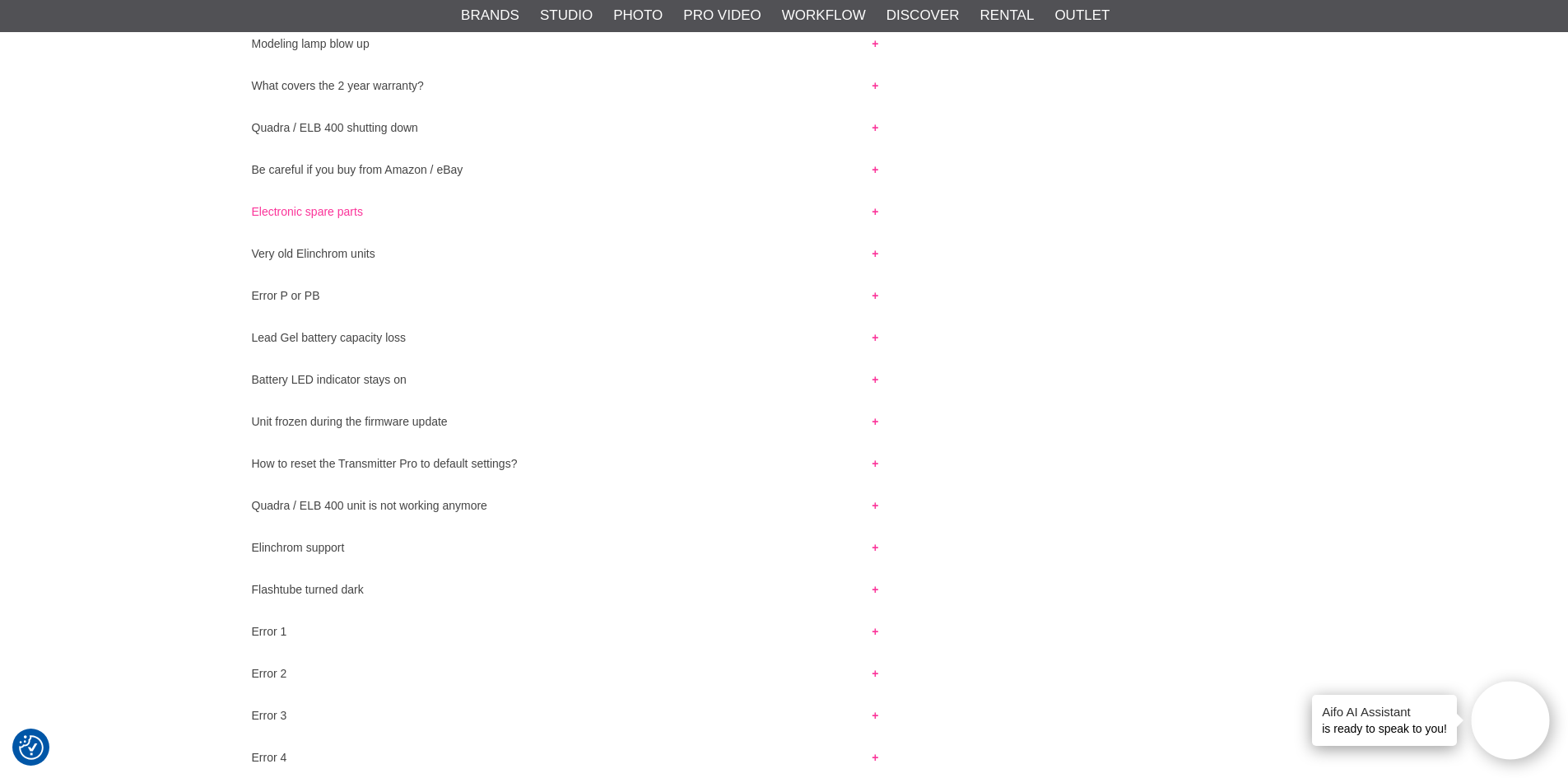
click at [333, 208] on button "Electronic spare parts" at bounding box center [566, 207] width 657 height 21
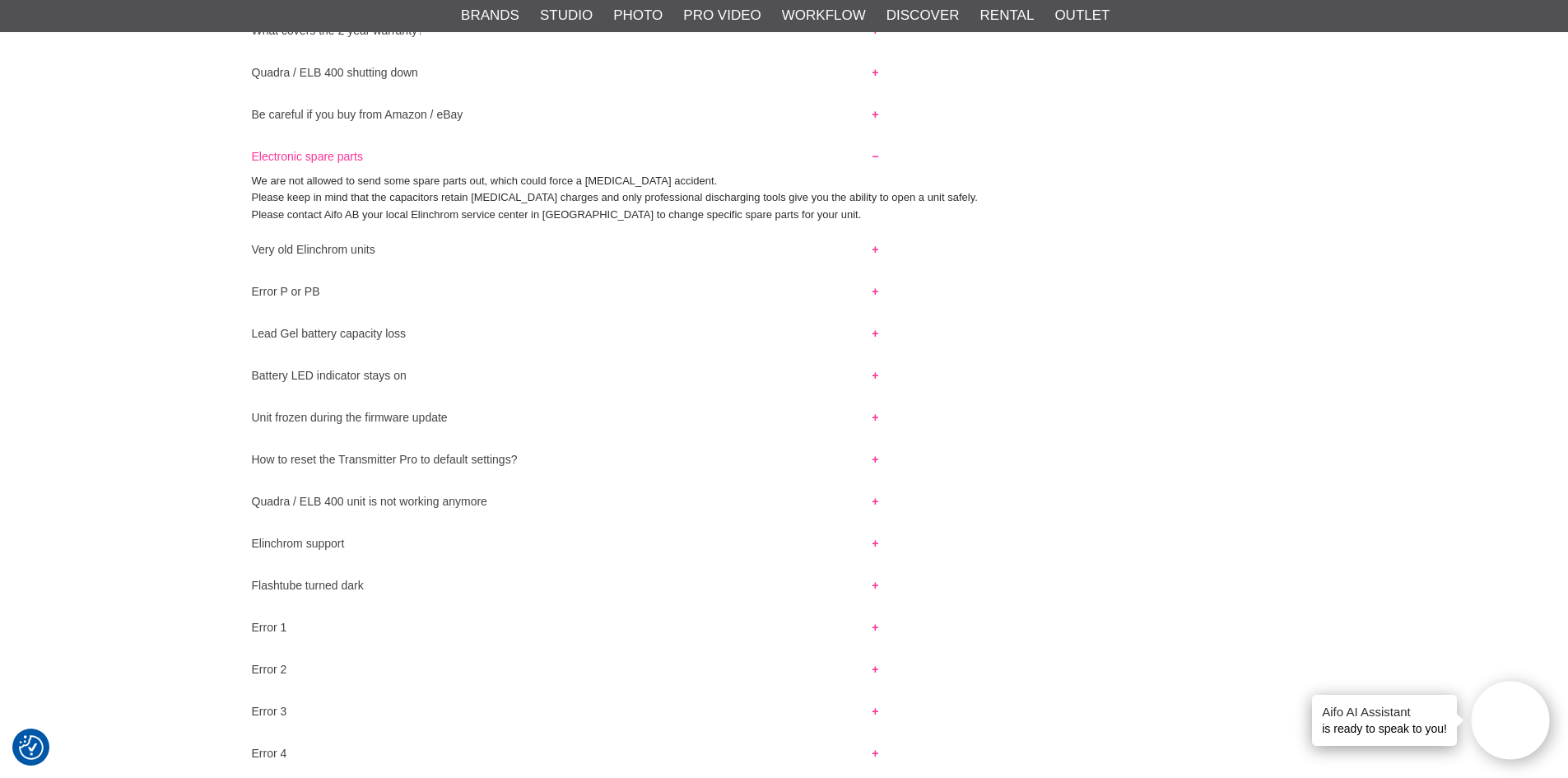
scroll to position [1229, 0]
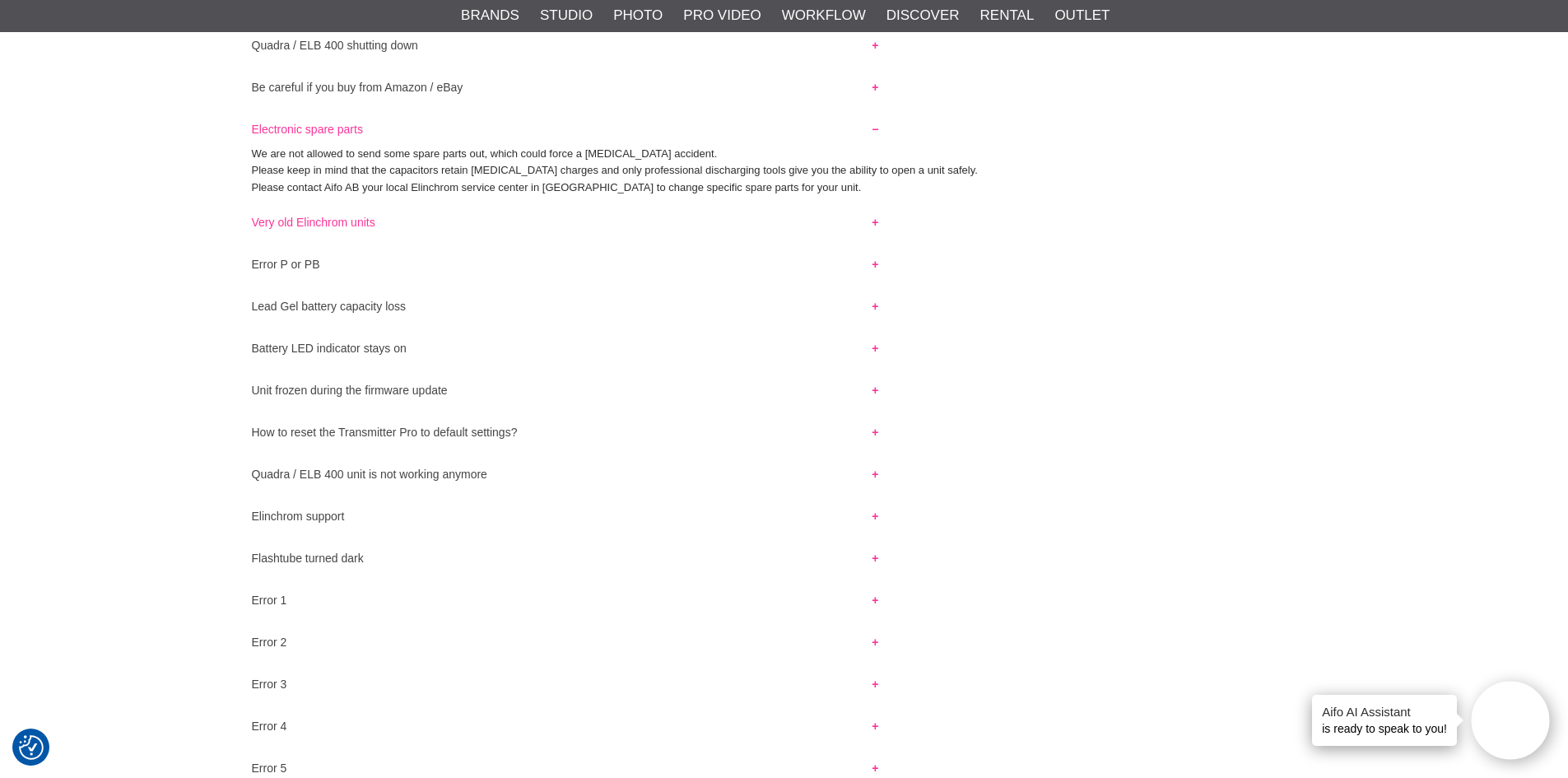
click at [330, 220] on button "Very old Elinchrom units" at bounding box center [566, 218] width 657 height 21
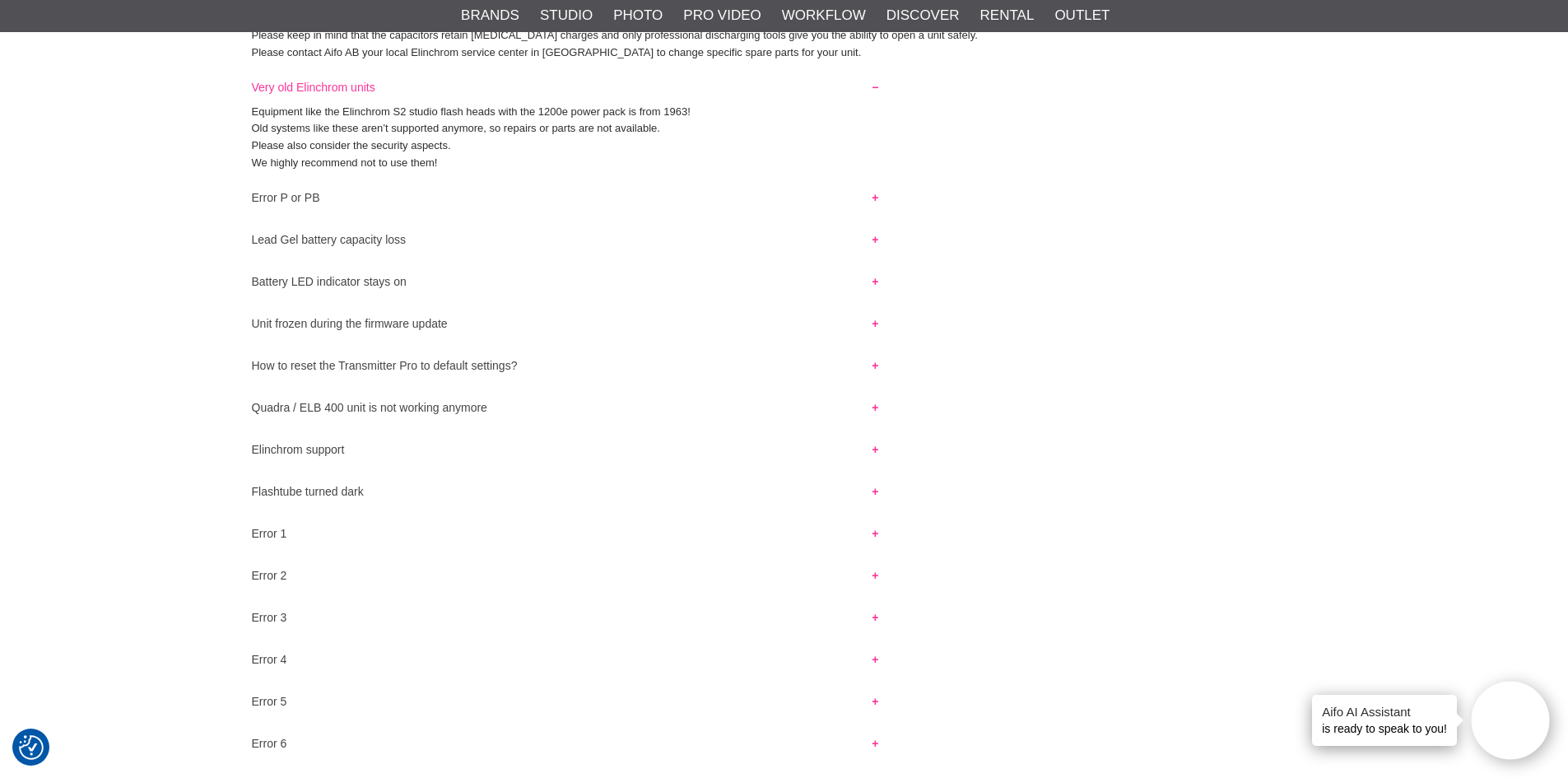
scroll to position [1393, 0]
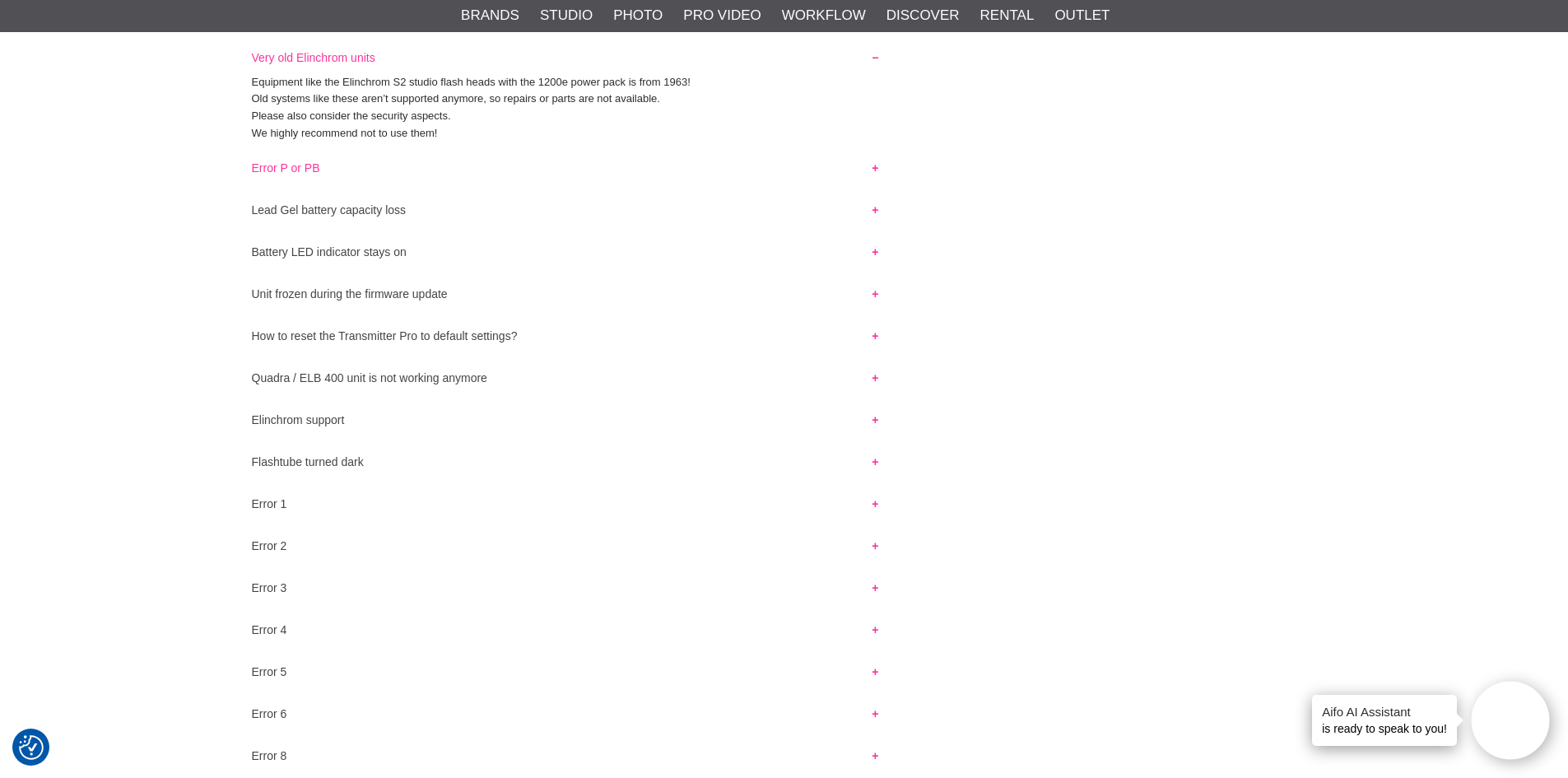
click at [297, 164] on button "Error P or PB" at bounding box center [566, 164] width 657 height 21
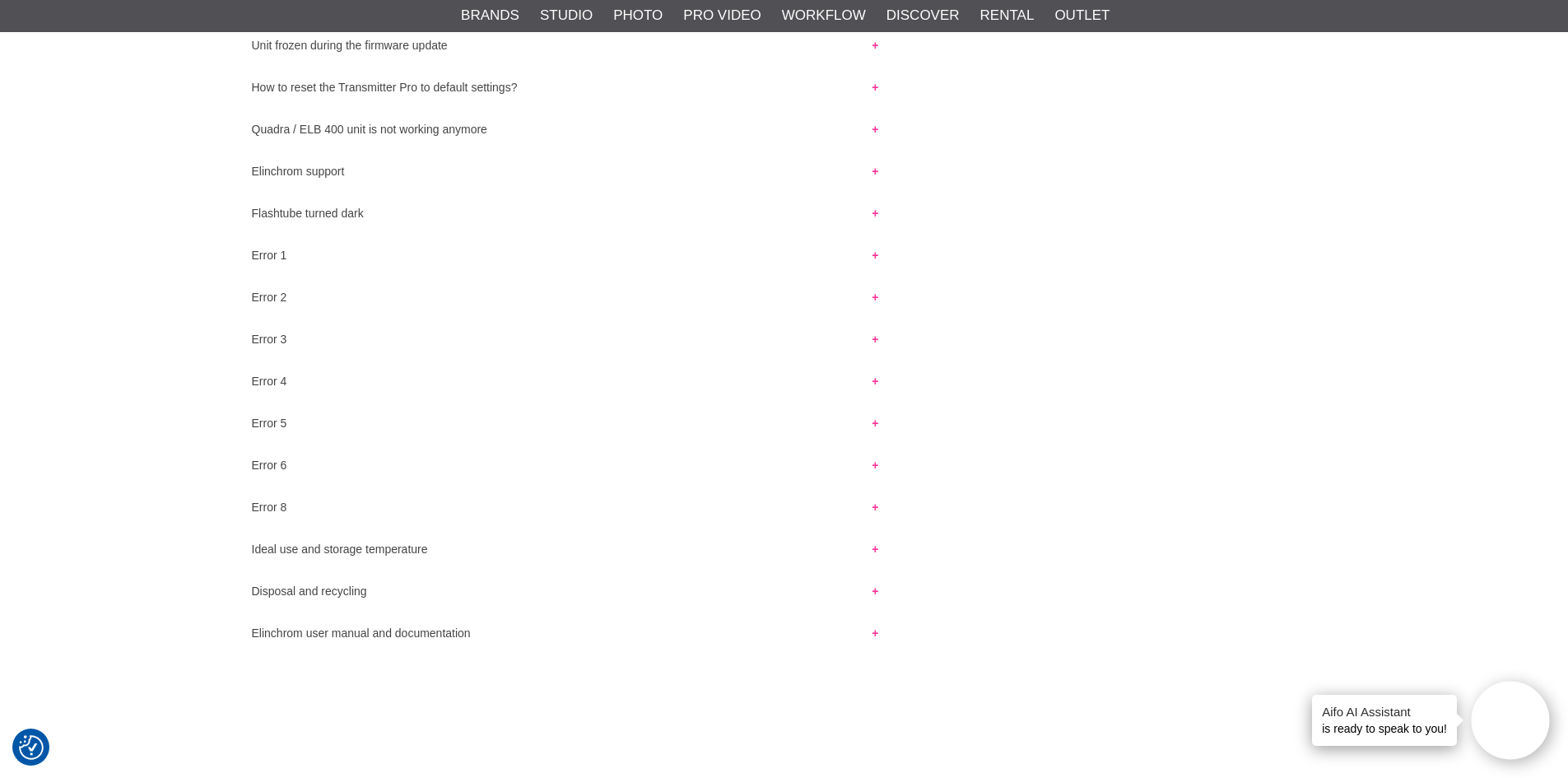
scroll to position [1723, 0]
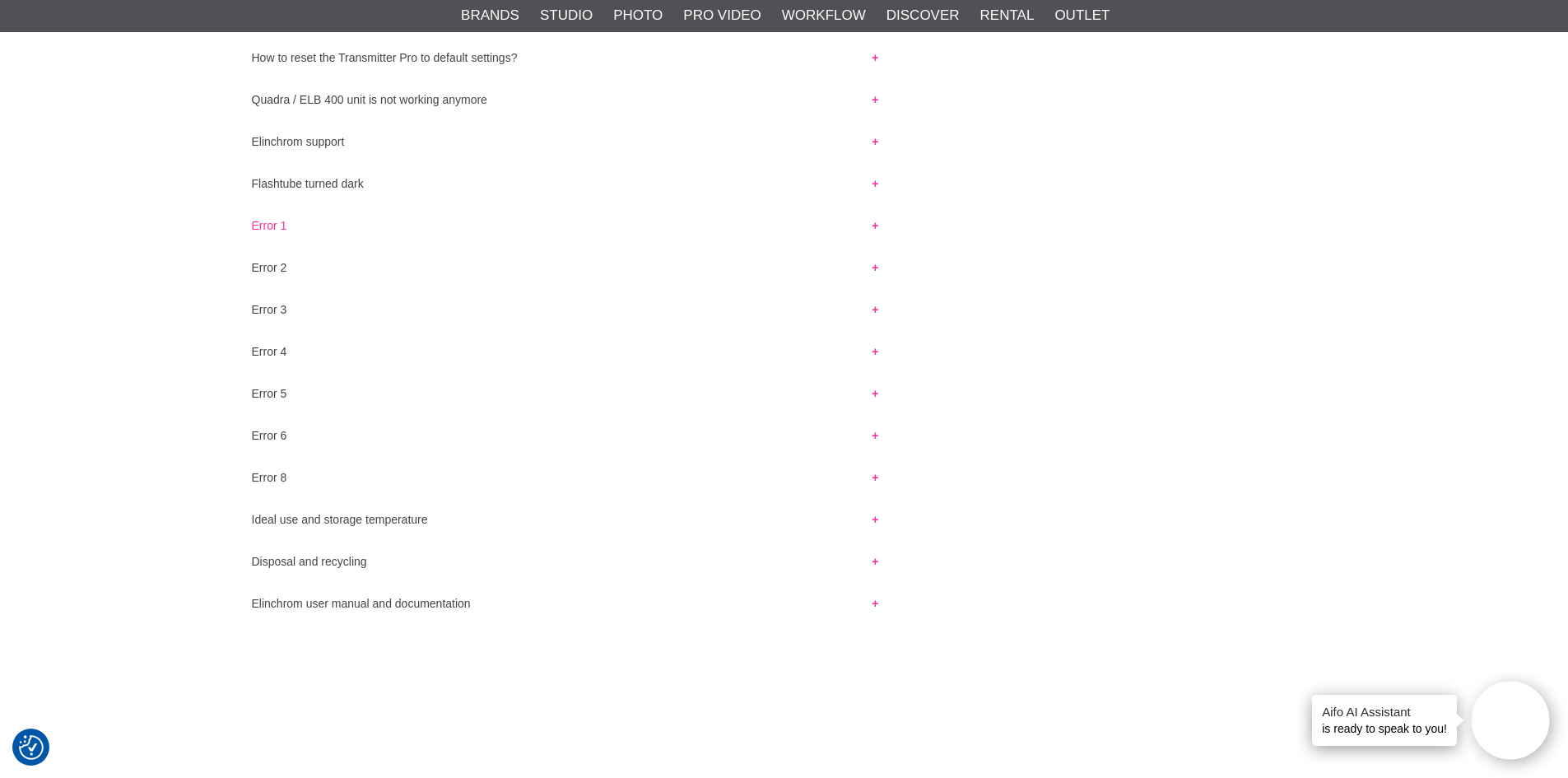
click at [278, 227] on button "Error 1" at bounding box center [566, 221] width 657 height 21
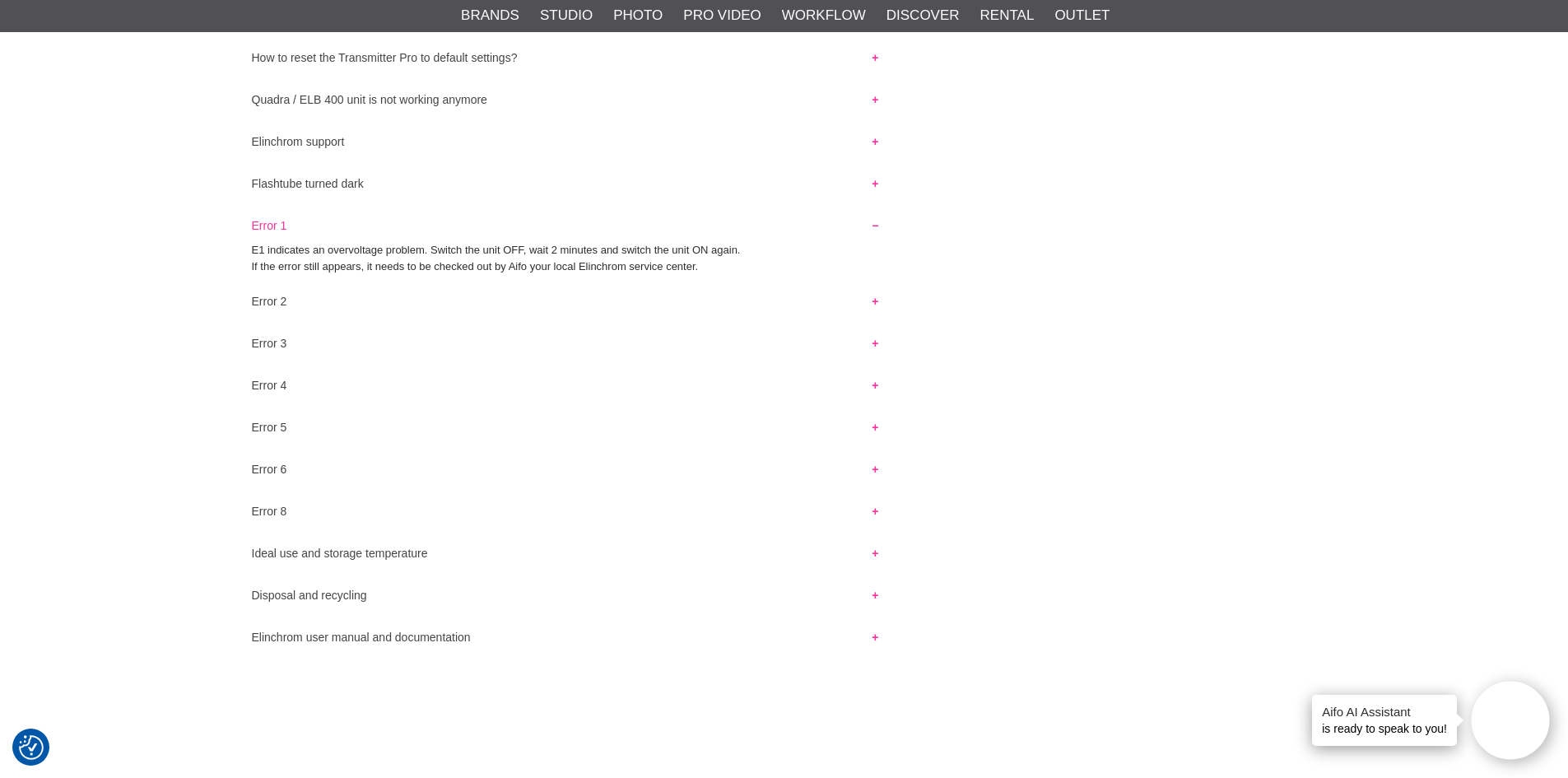
scroll to position [1805, 0]
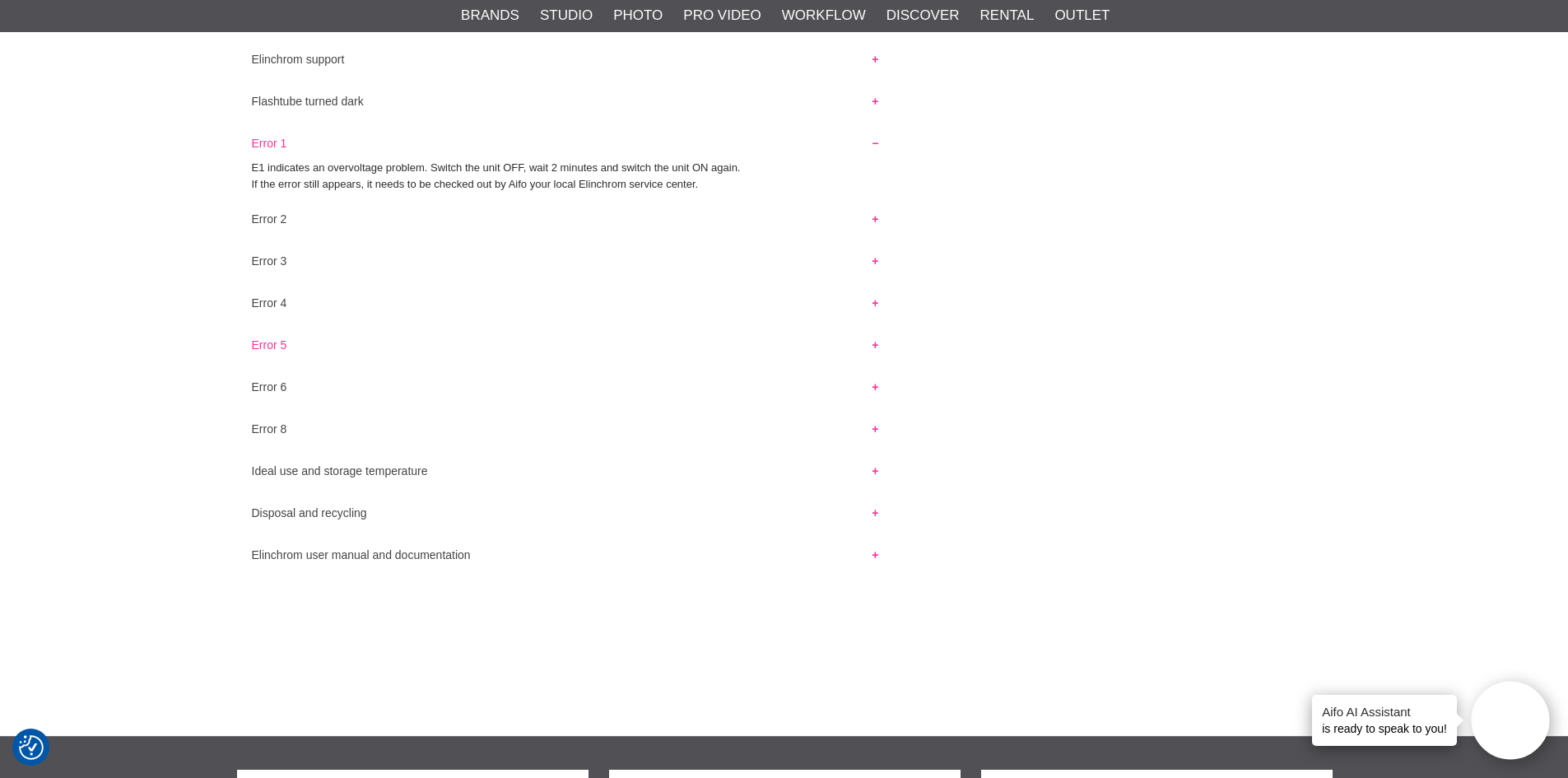
click at [280, 344] on button "Error 5" at bounding box center [566, 340] width 657 height 21
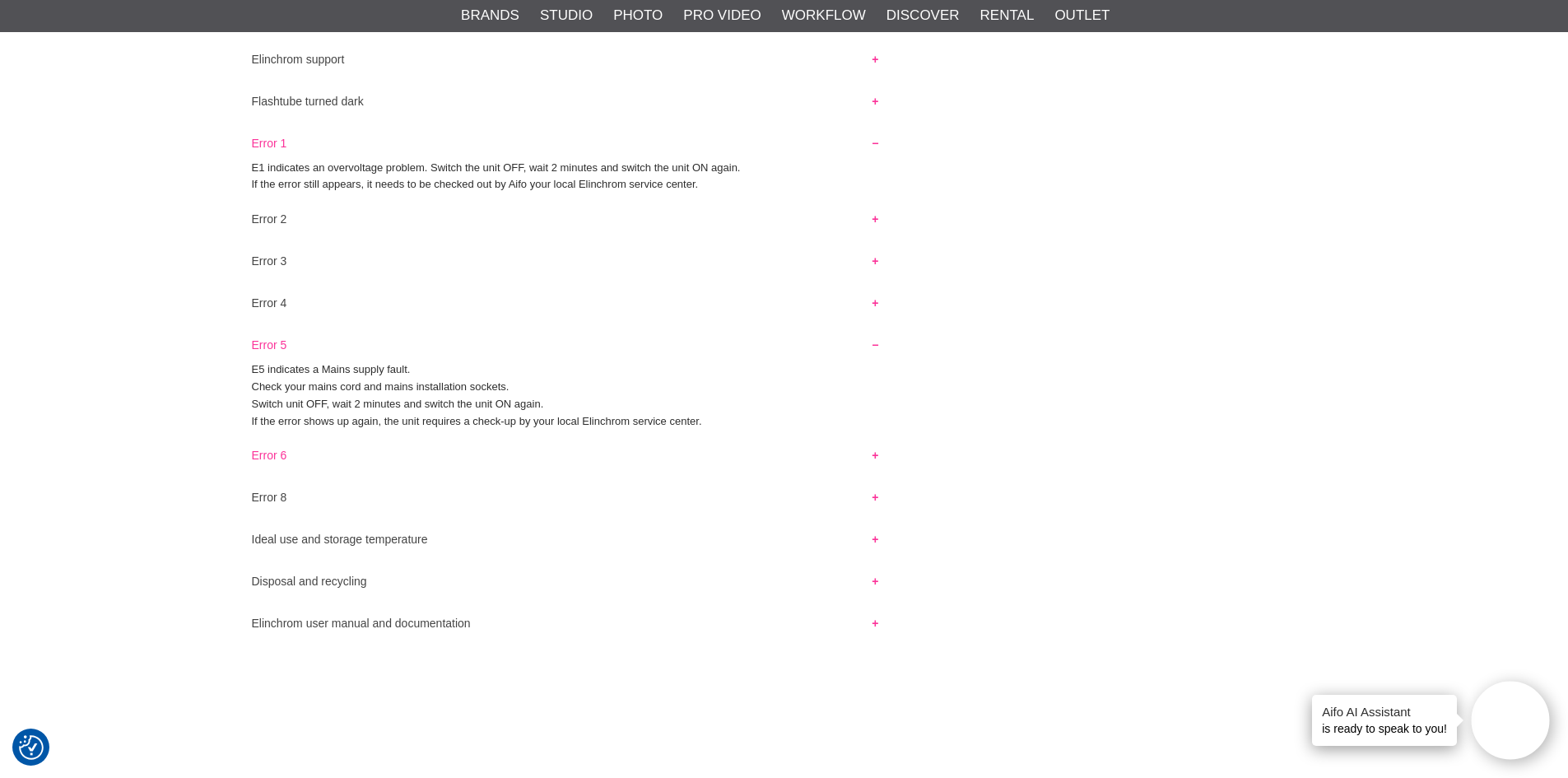
click at [274, 453] on button "Error 6" at bounding box center [566, 451] width 657 height 21
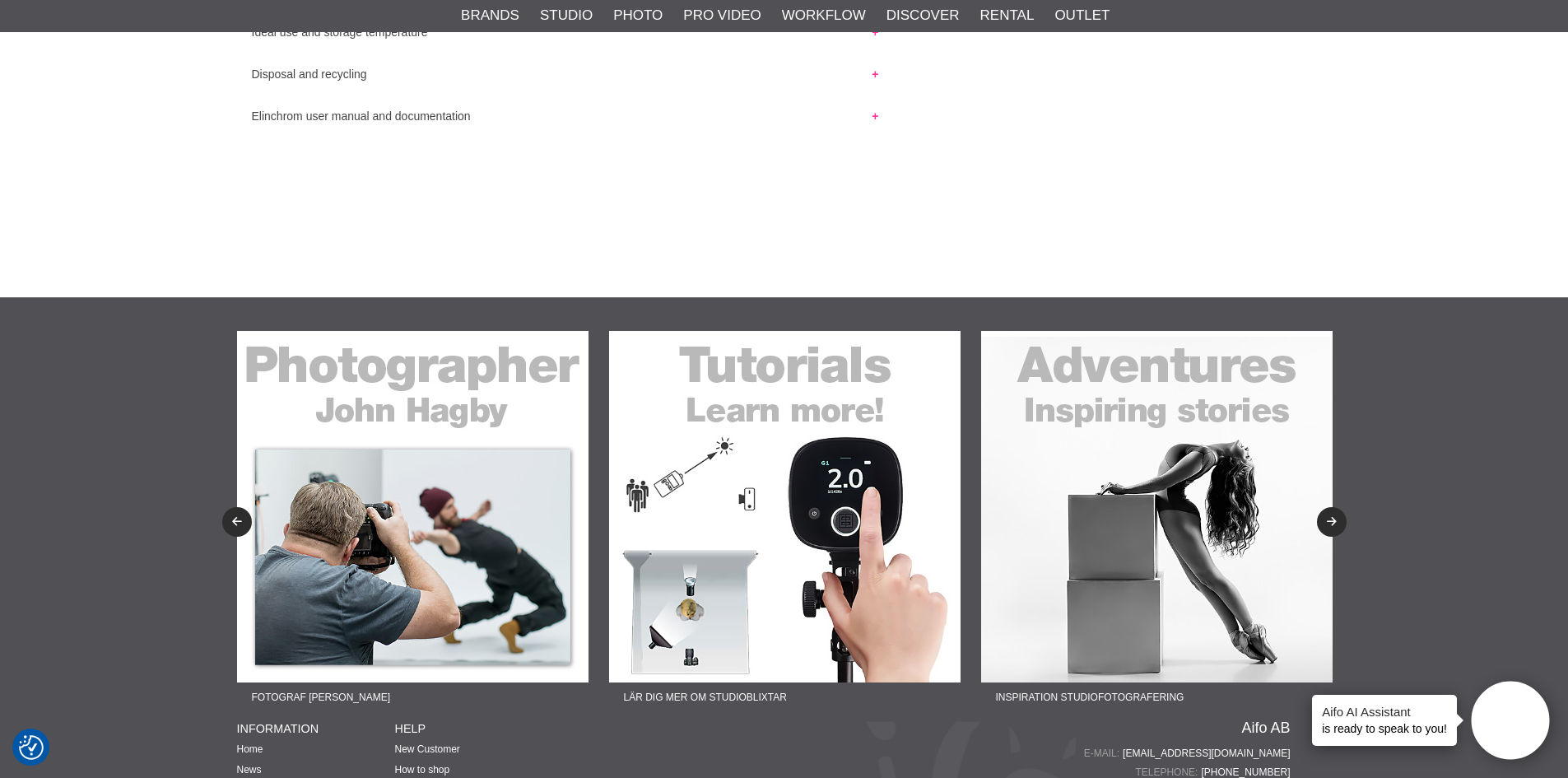
scroll to position [2381, 0]
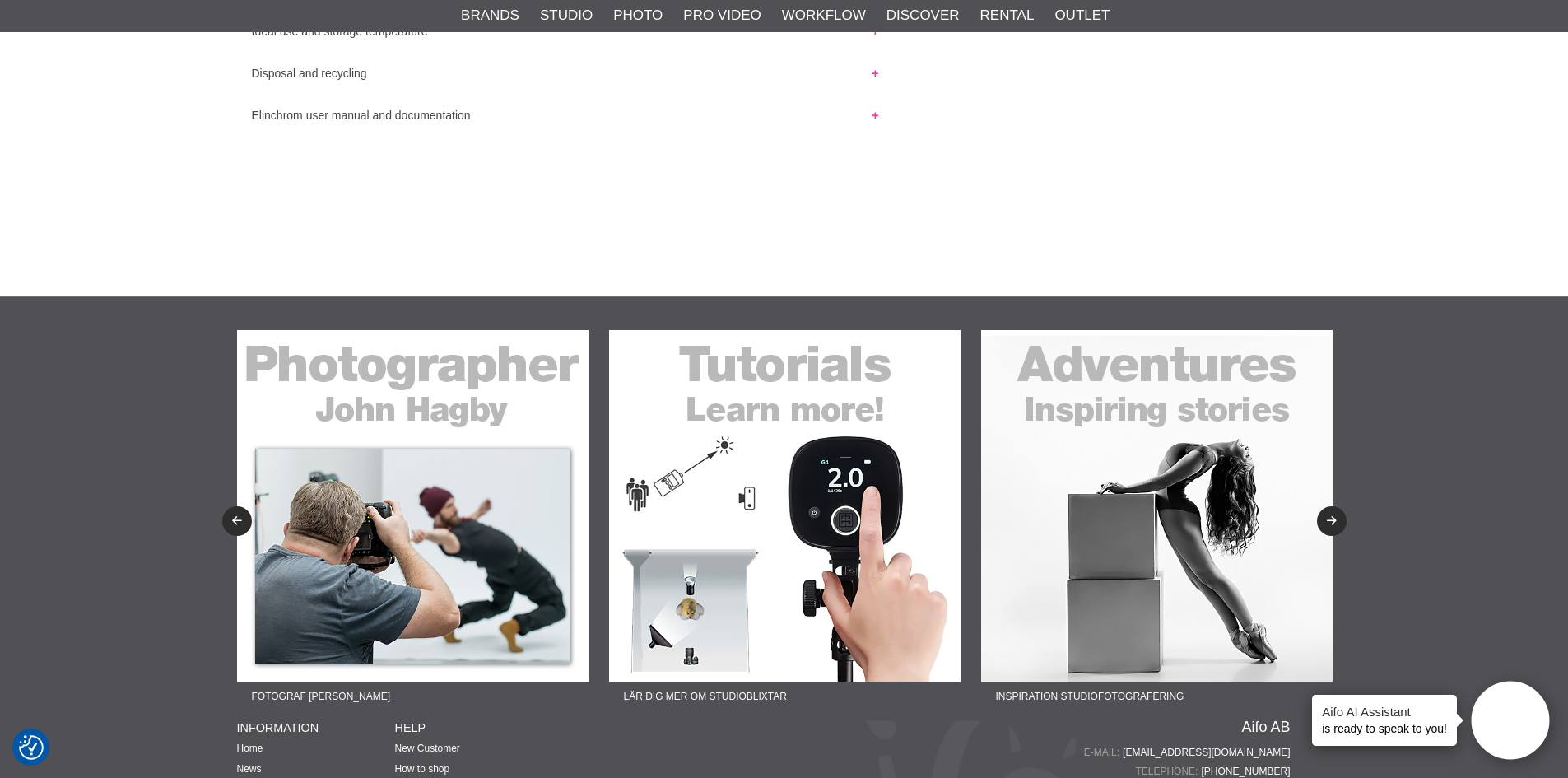
click at [398, 526] on img at bounding box center [413, 506] width 351 height 351
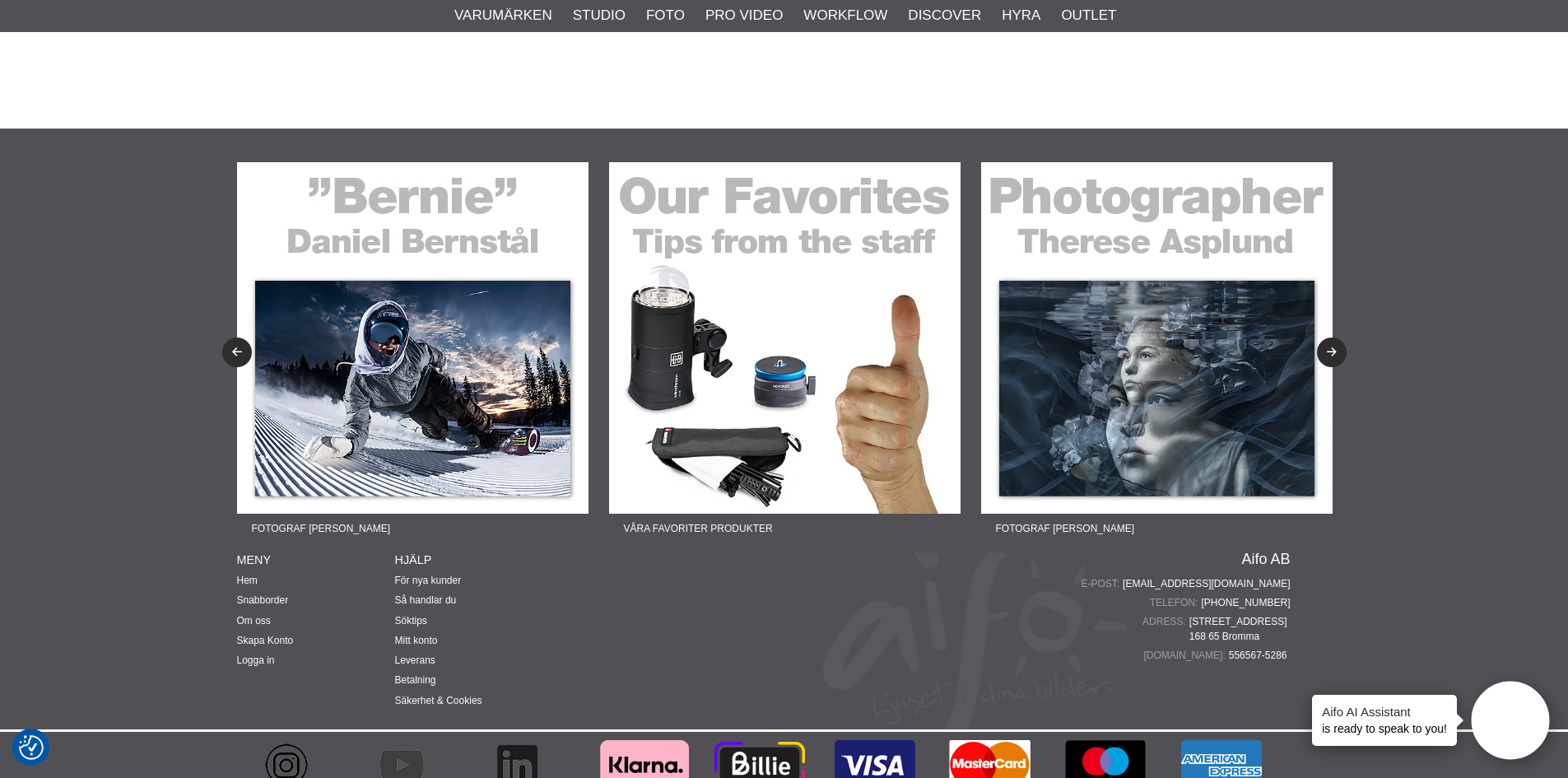
scroll to position [4172, 0]
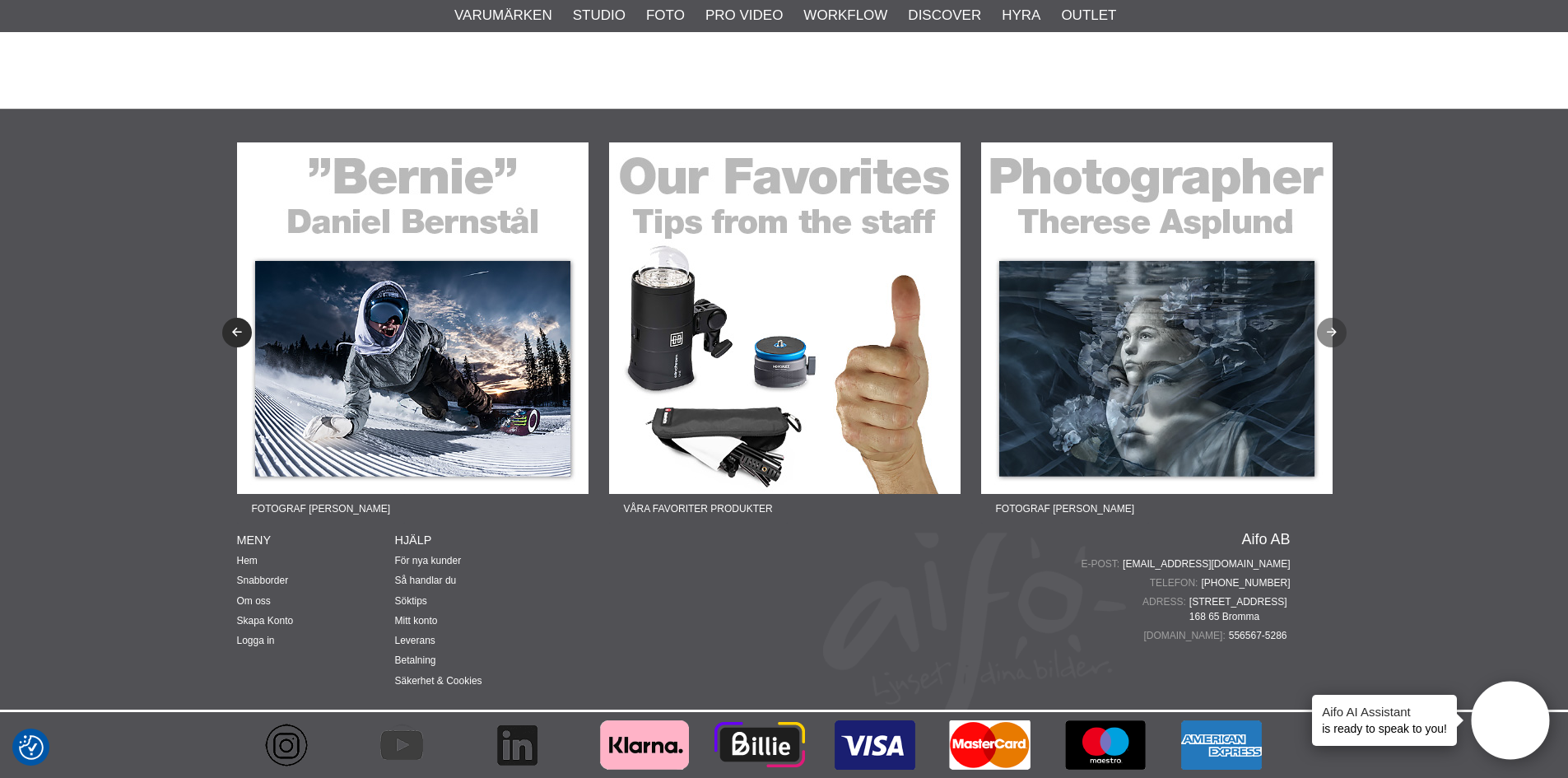
click at [1333, 332] on icon "Next" at bounding box center [1332, 332] width 14 height 10
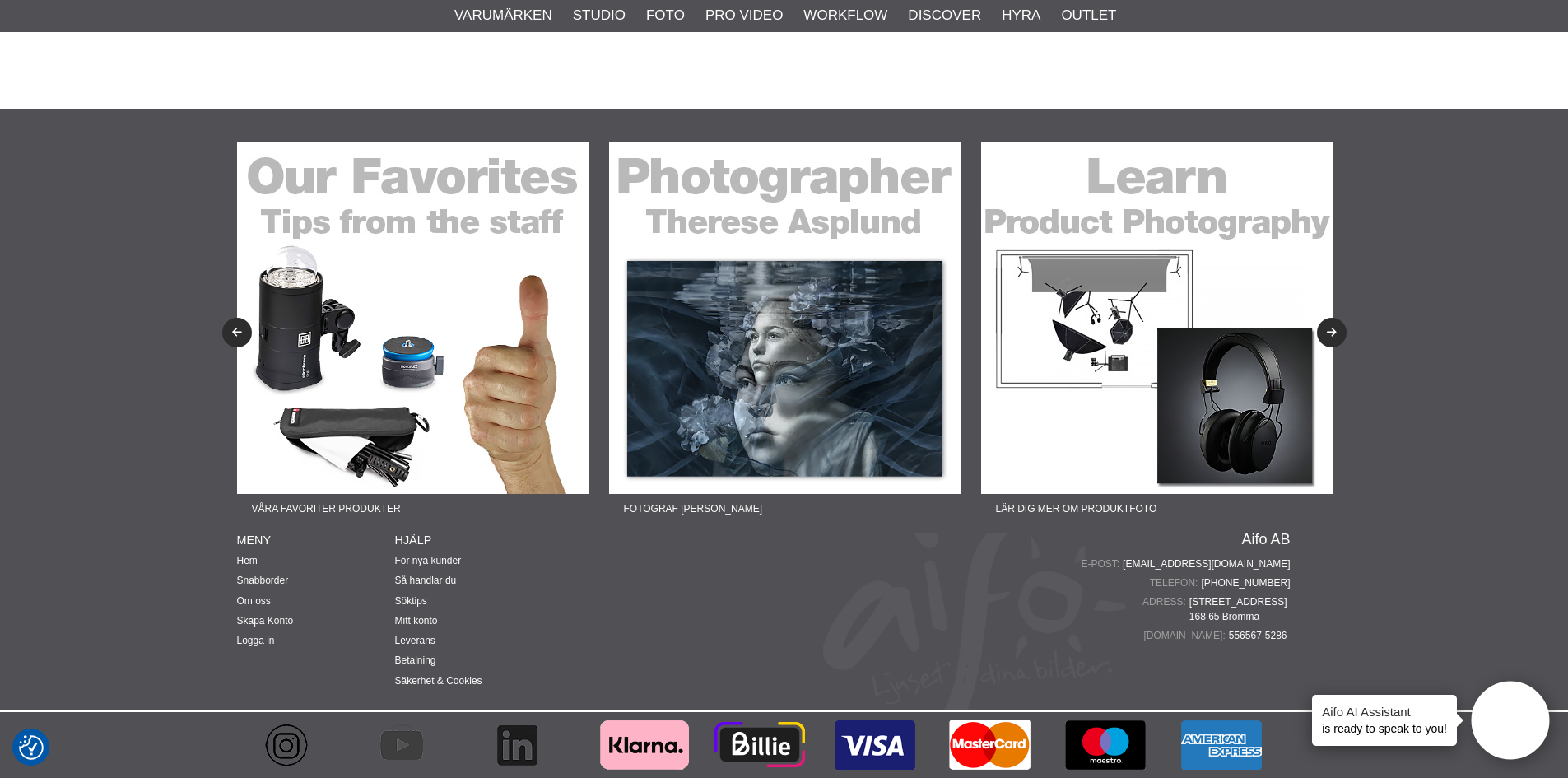
click at [1155, 353] on img at bounding box center [1157, 318] width 351 height 351
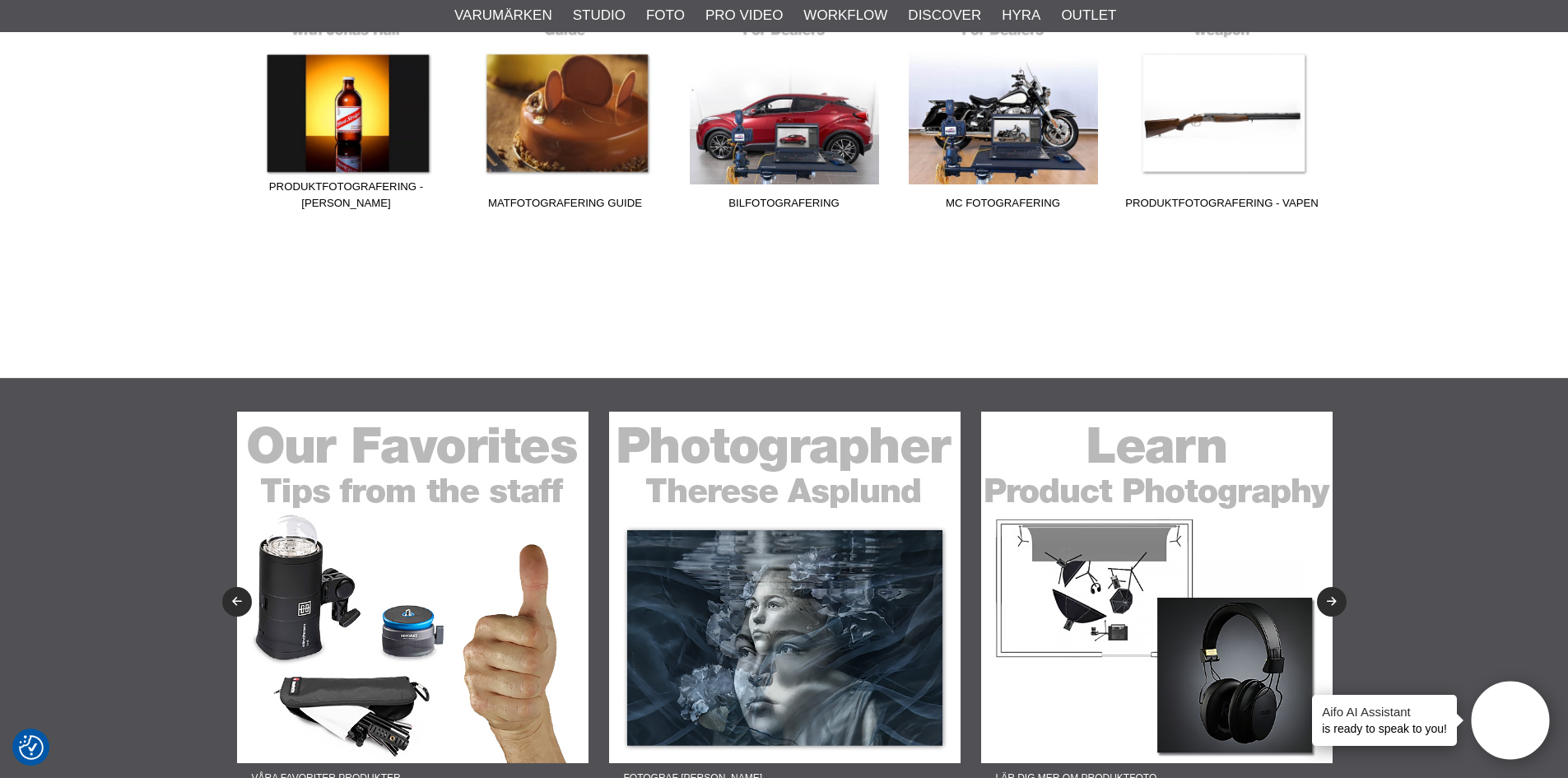
scroll to position [823, 0]
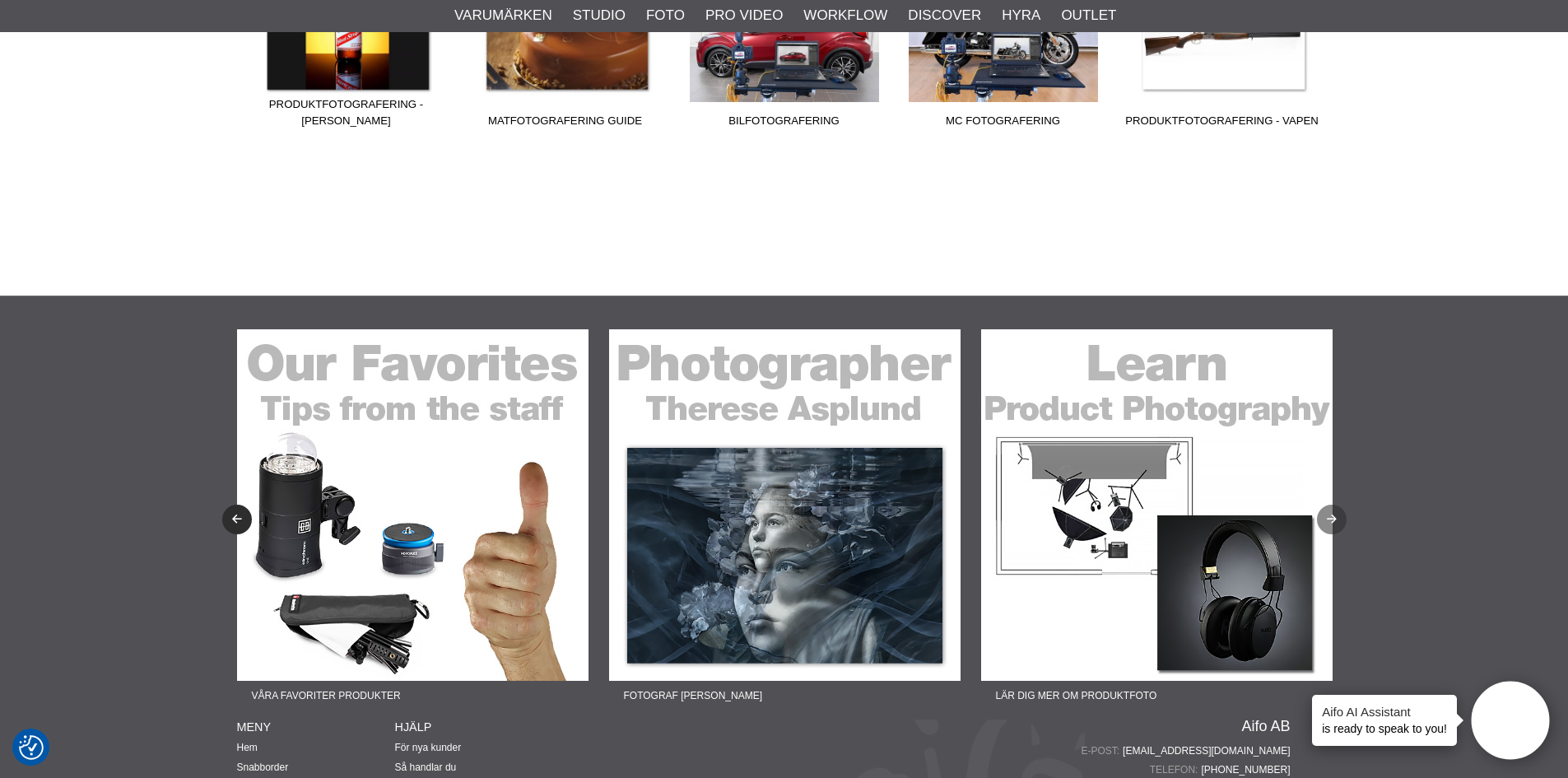
click at [1331, 522] on icon "Next" at bounding box center [1332, 519] width 14 height 10
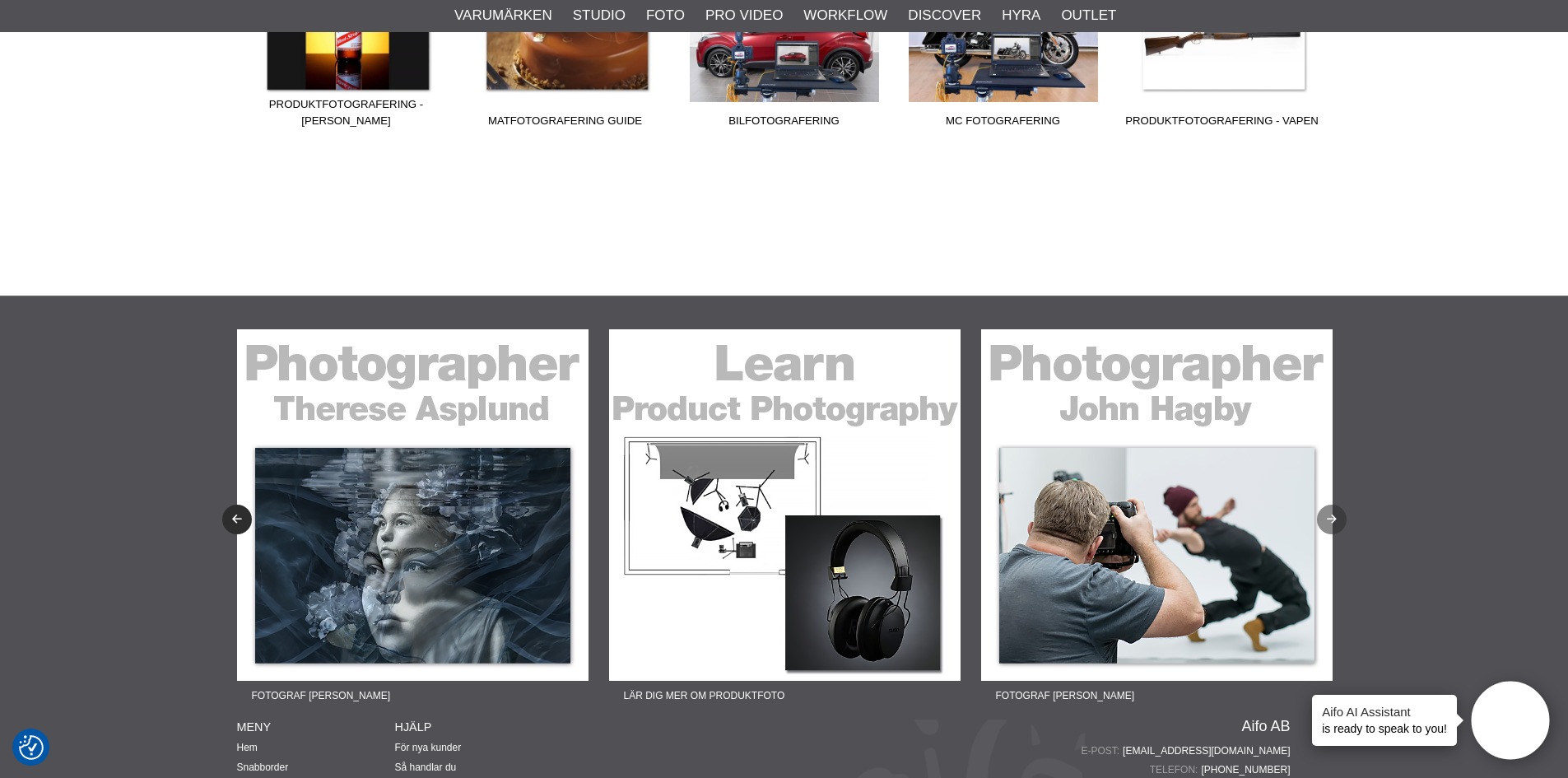
click at [1332, 516] on icon "Next" at bounding box center [1332, 519] width 14 height 10
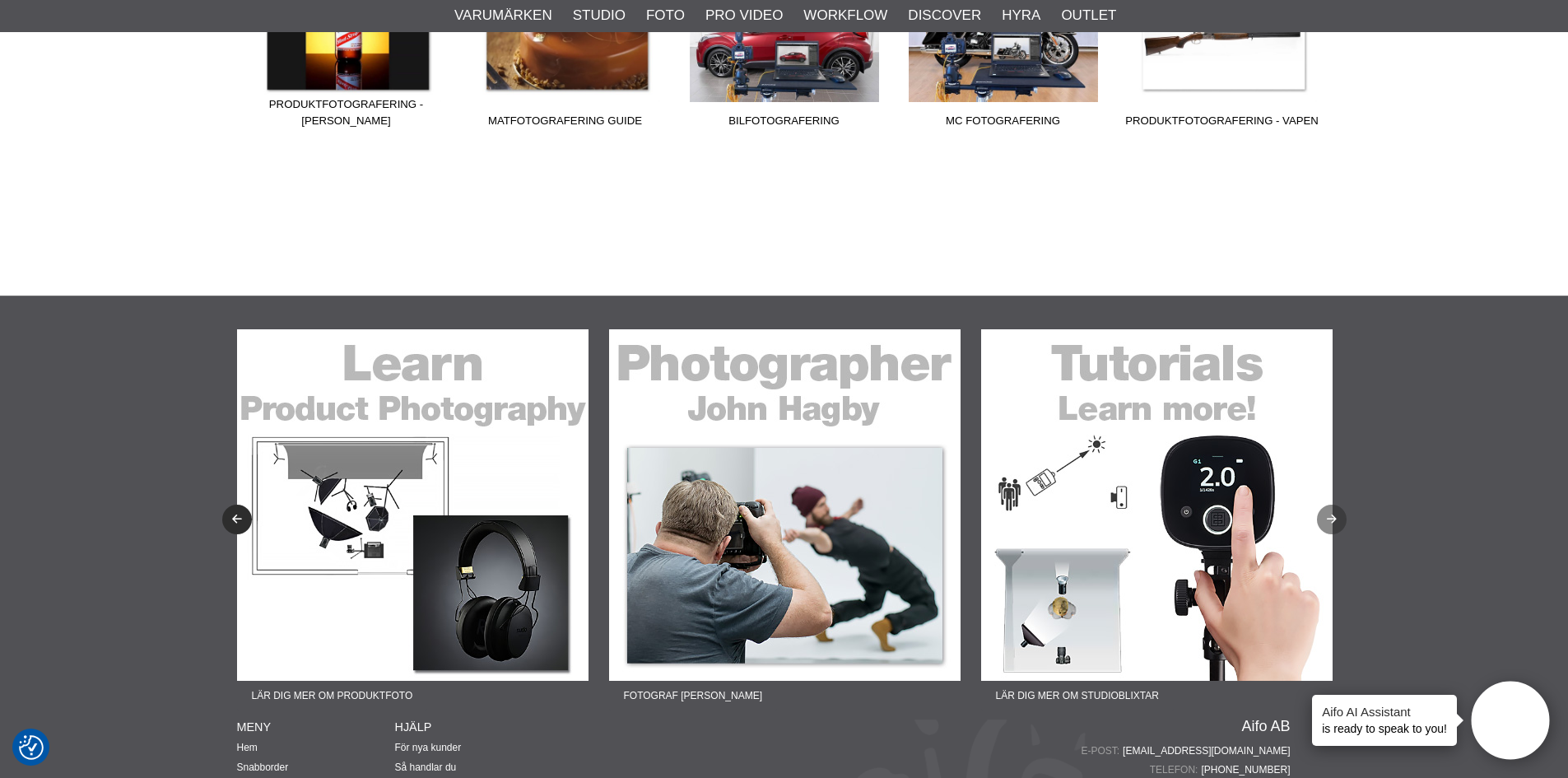
click at [1332, 516] on icon "Next" at bounding box center [1332, 519] width 14 height 10
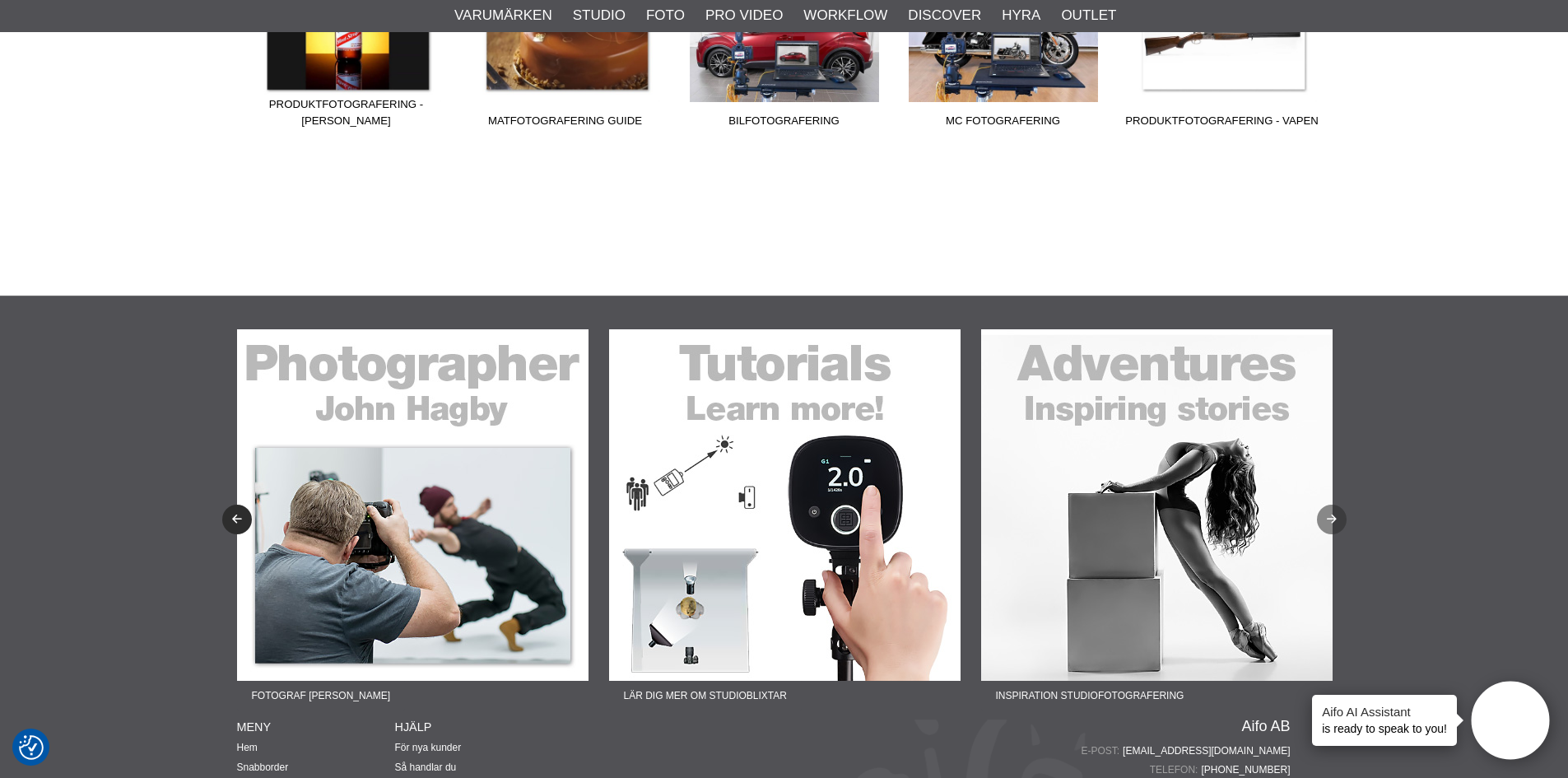
click at [1332, 516] on icon "Next" at bounding box center [1332, 519] width 14 height 10
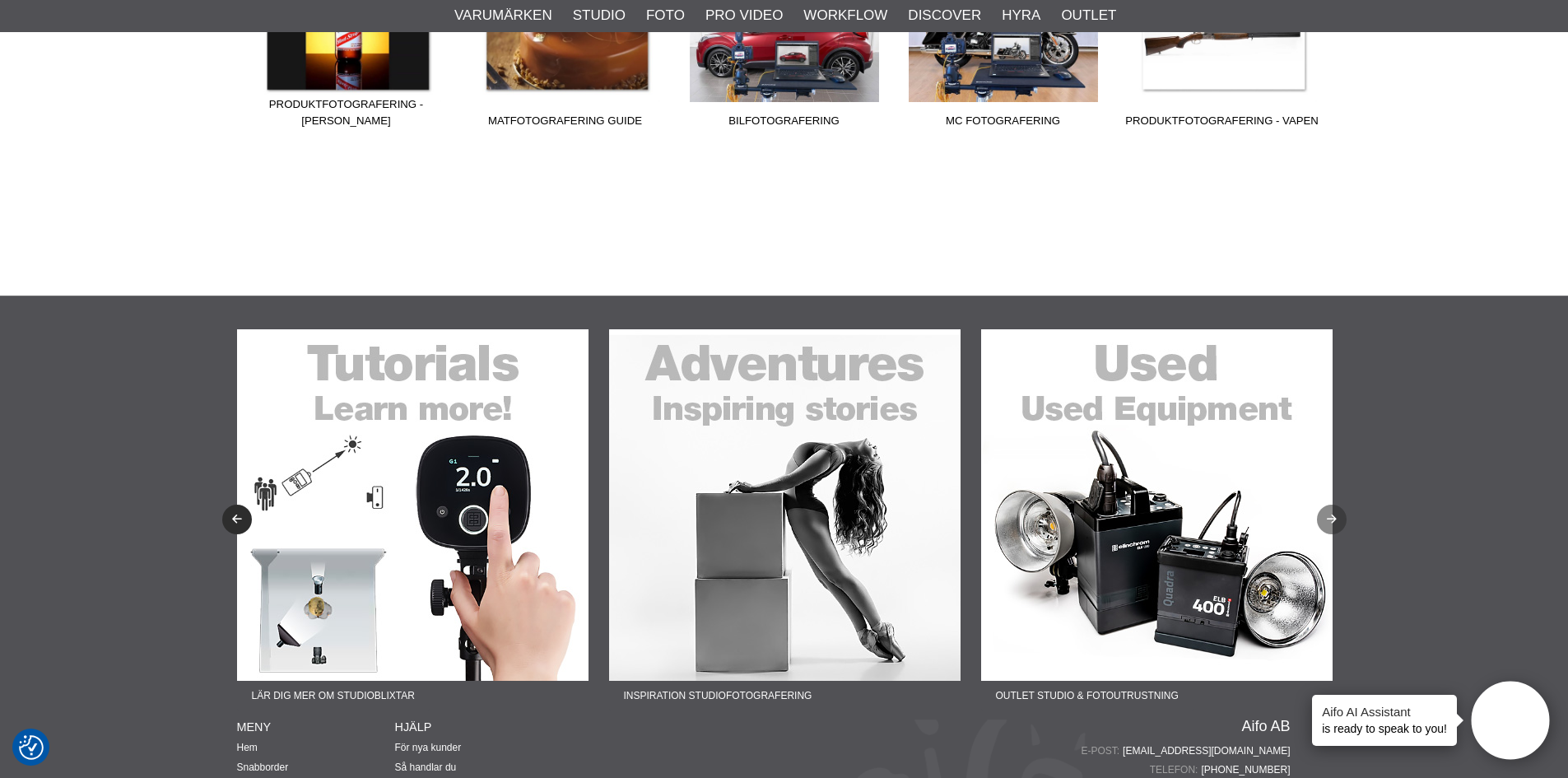
click at [1332, 516] on icon "Next" at bounding box center [1332, 519] width 14 height 10
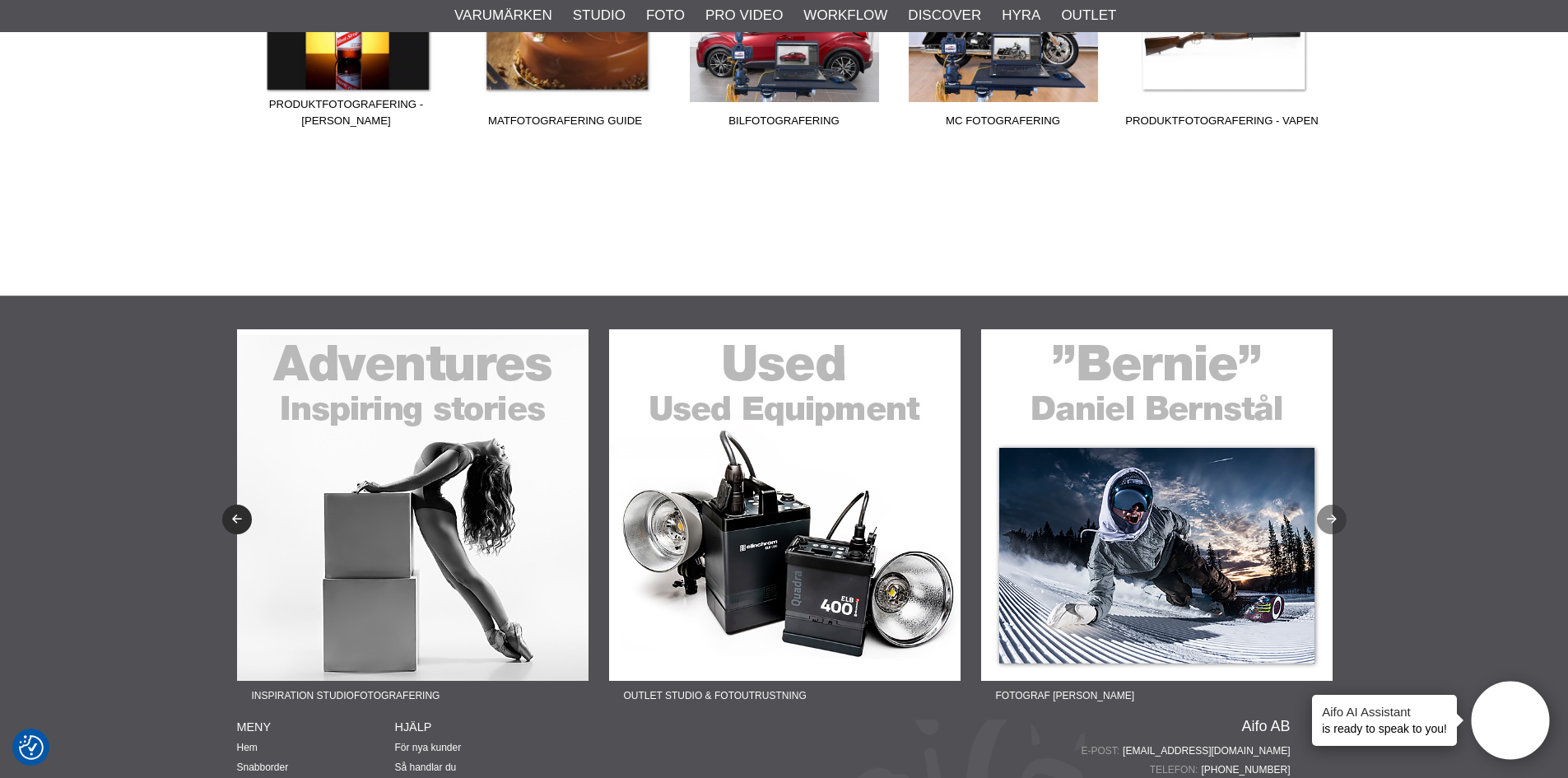
click at [1332, 516] on icon "Next" at bounding box center [1332, 519] width 14 height 10
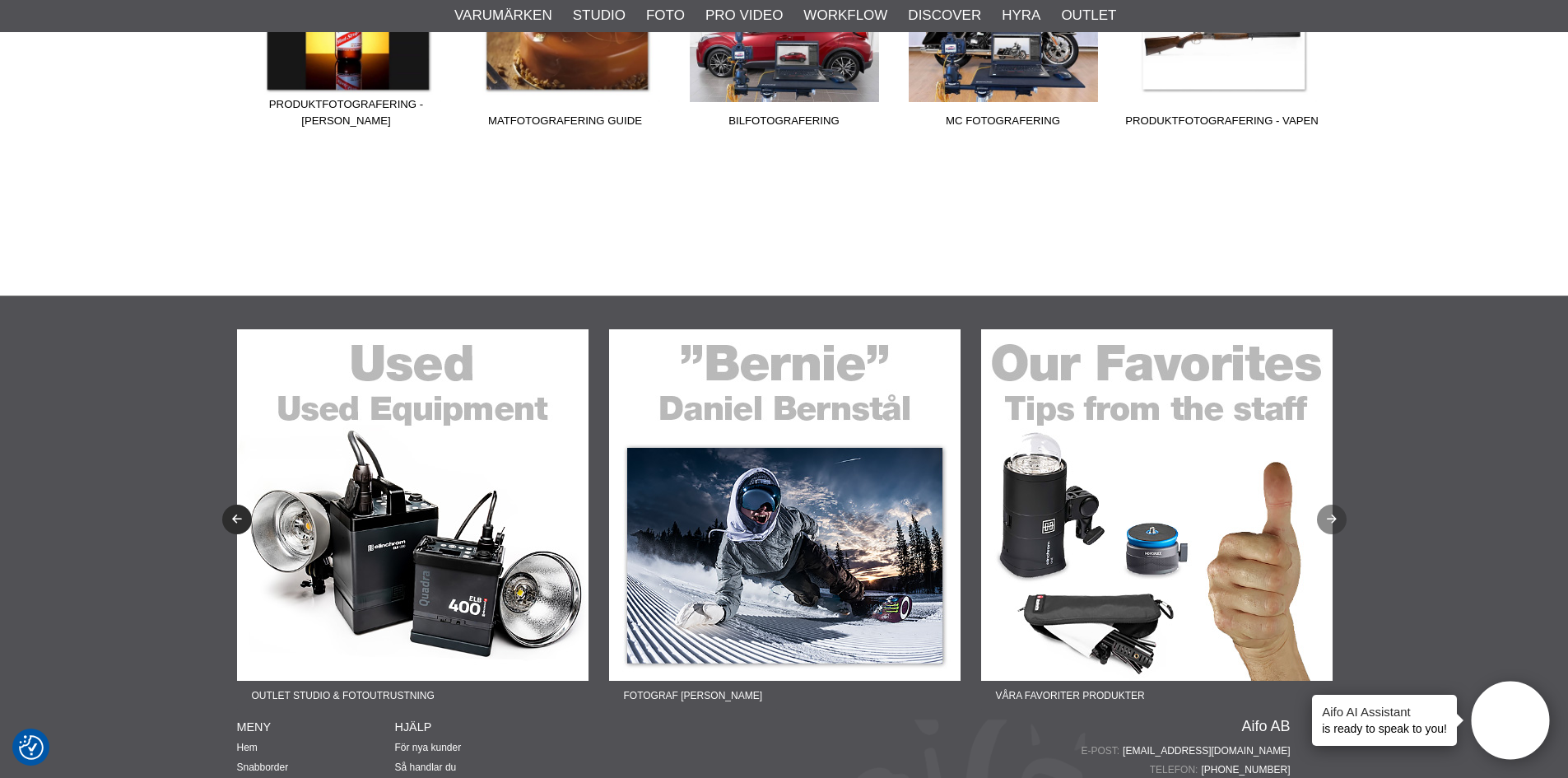
click at [1330, 519] on icon "Next" at bounding box center [1332, 519] width 14 height 10
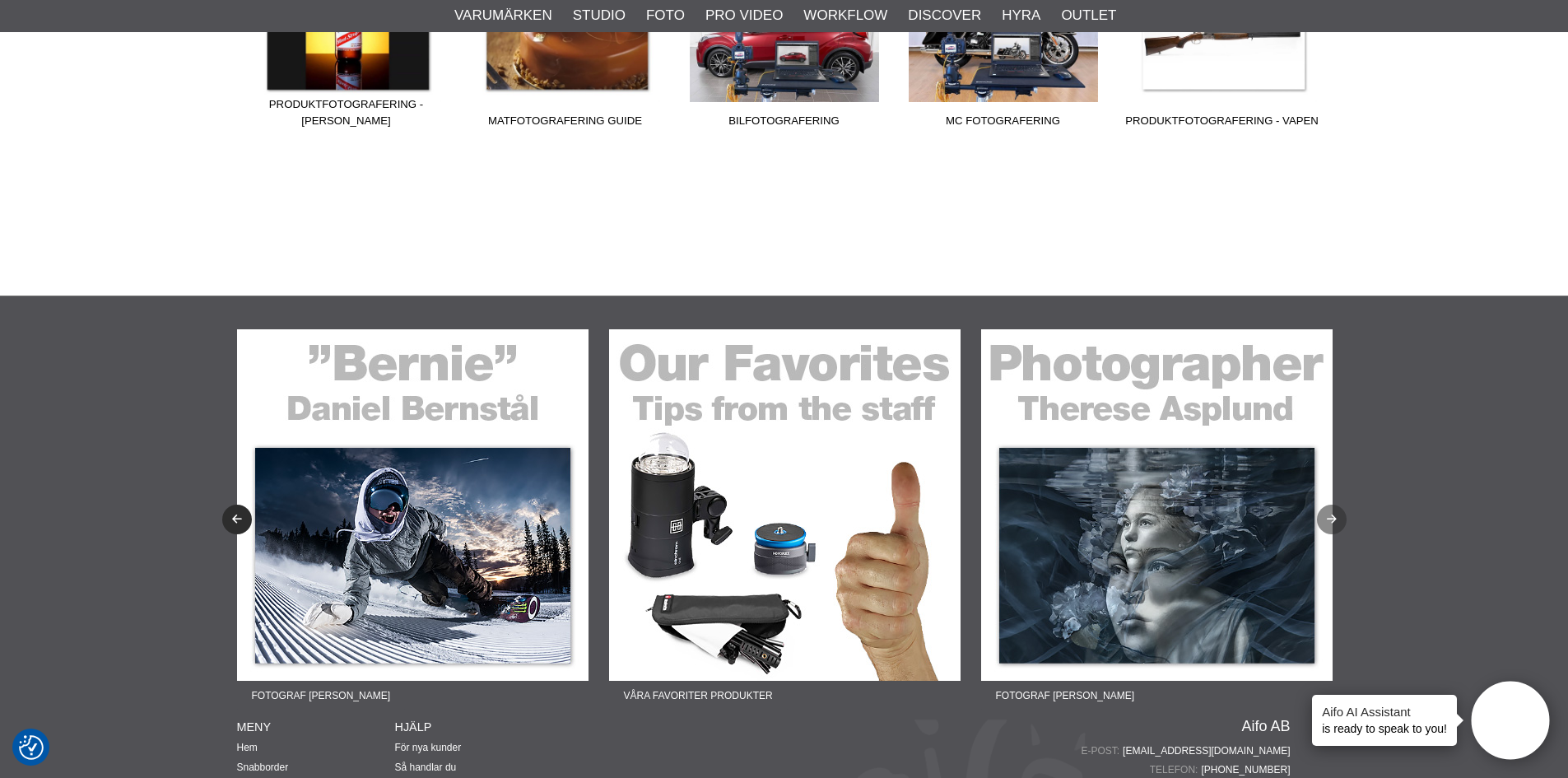
click at [1330, 519] on icon "Next" at bounding box center [1332, 519] width 14 height 10
